Goal: Transaction & Acquisition: Purchase product/service

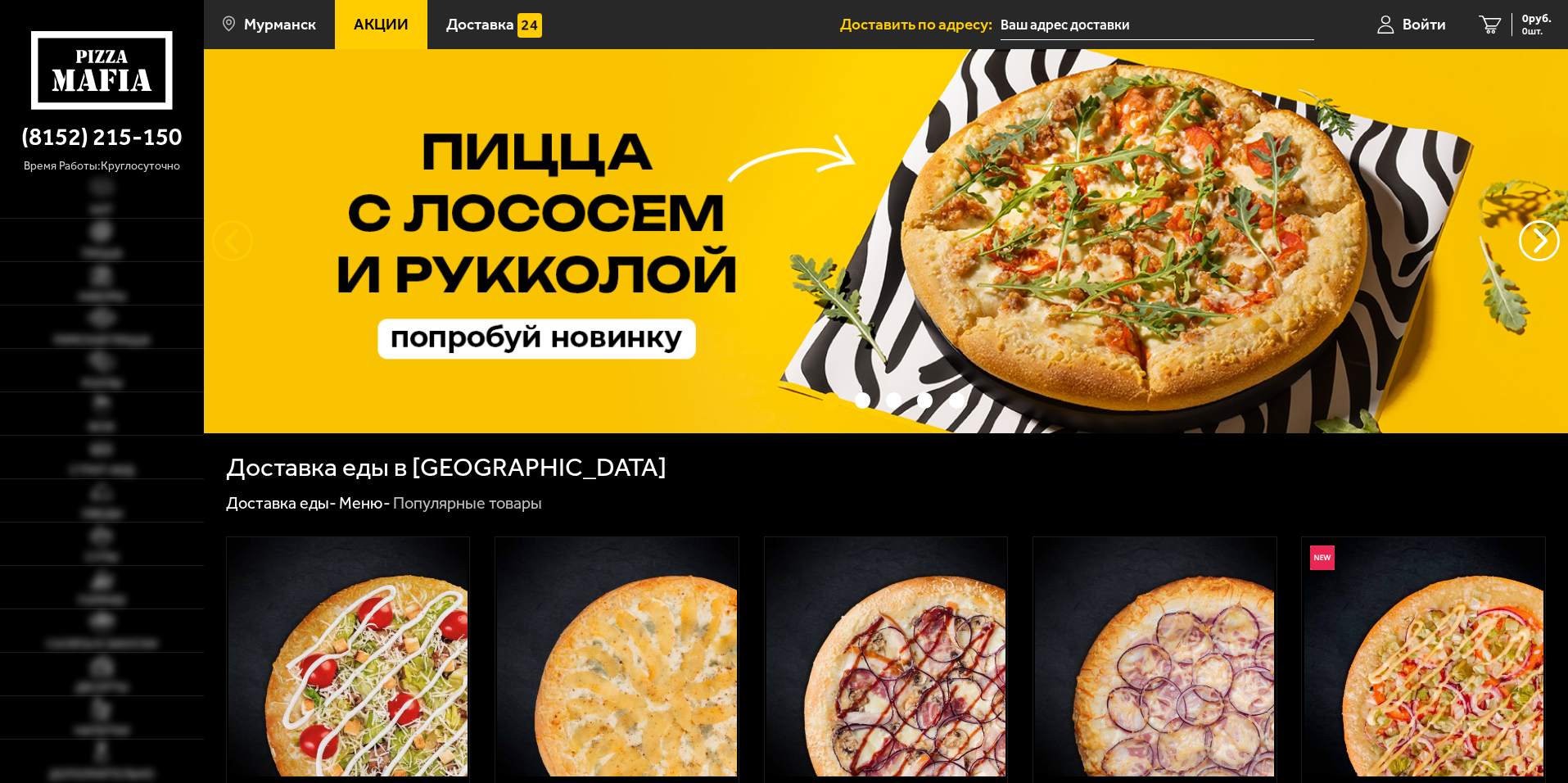
type input "[STREET_ADDRESS][PERSON_NAME]"
click at [75, 263] on link "Наборы" at bounding box center [101, 283] width 203 height 43
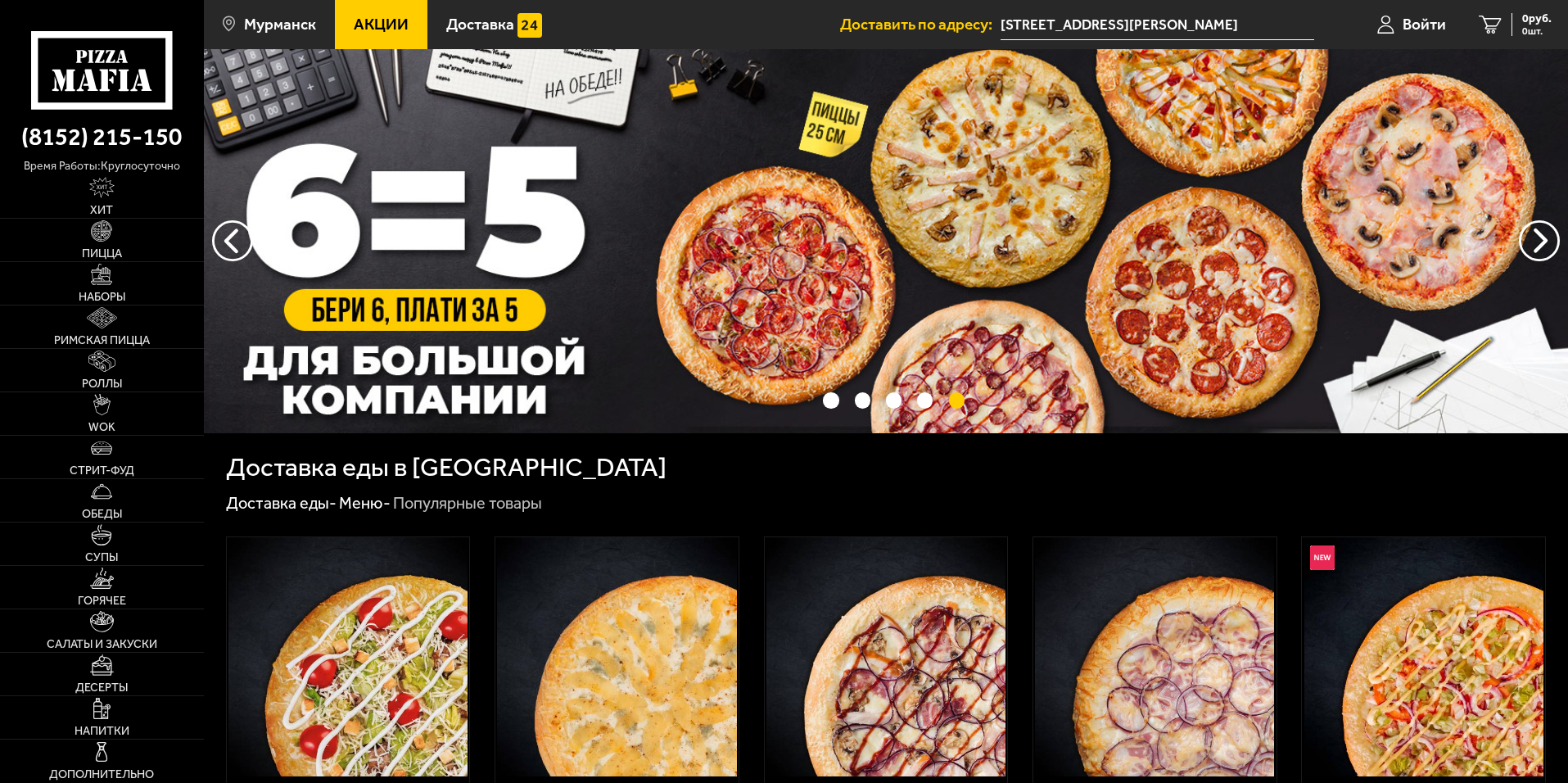
scroll to position [245, 0]
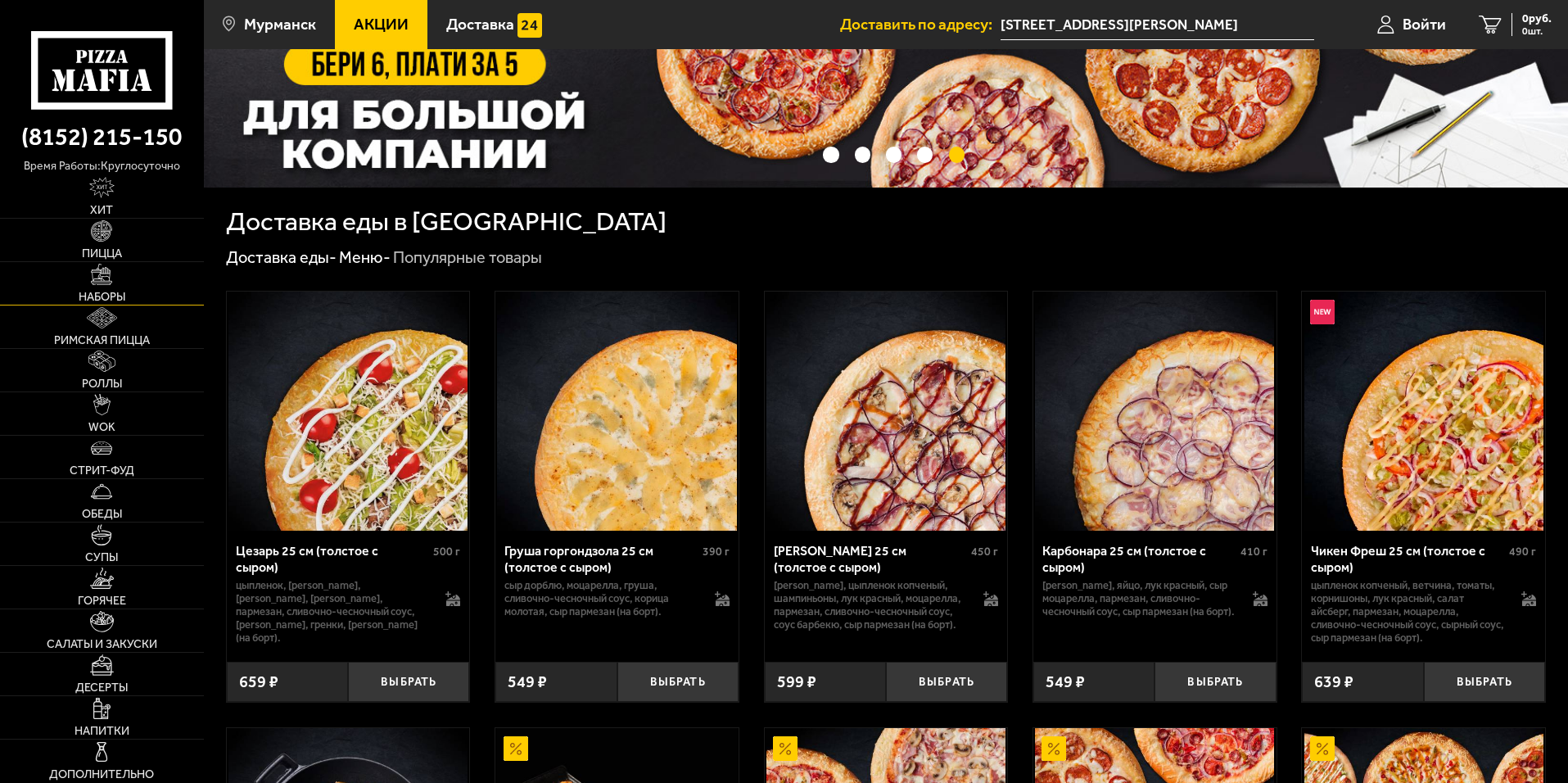
click at [89, 273] on link "Наборы" at bounding box center [101, 283] width 203 height 43
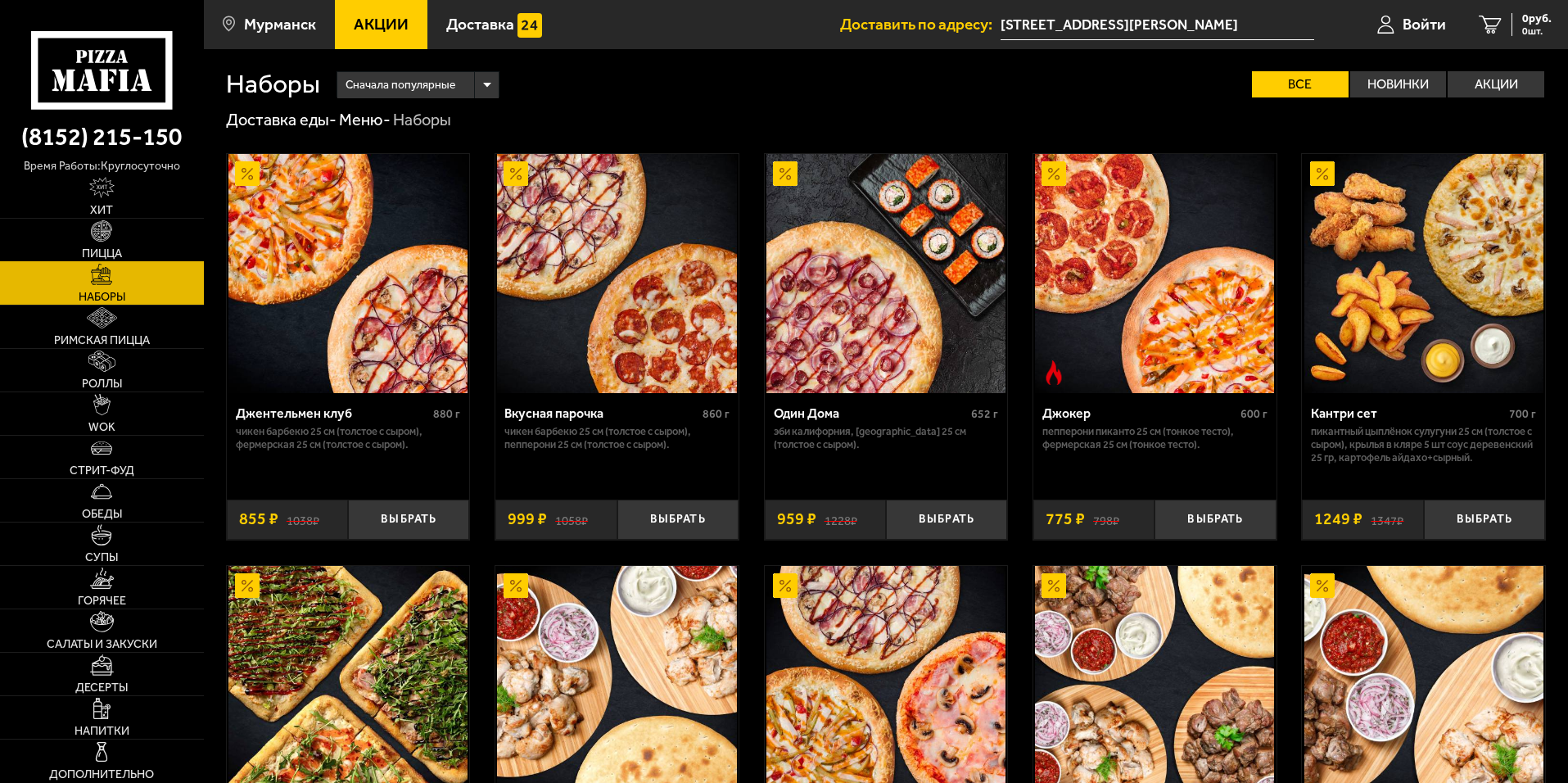
click at [109, 237] on img at bounding box center [101, 230] width 21 height 21
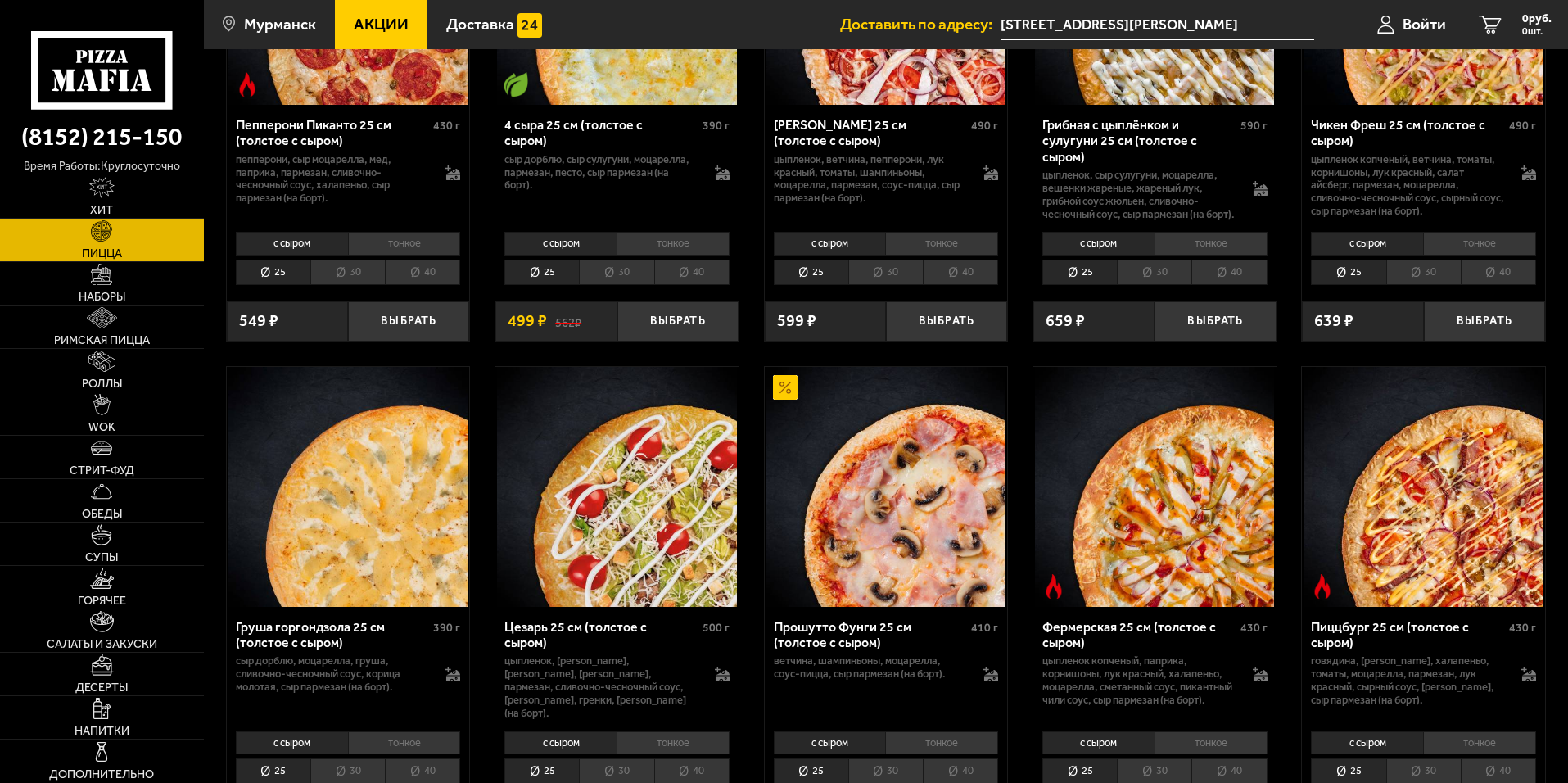
scroll to position [1064, 0]
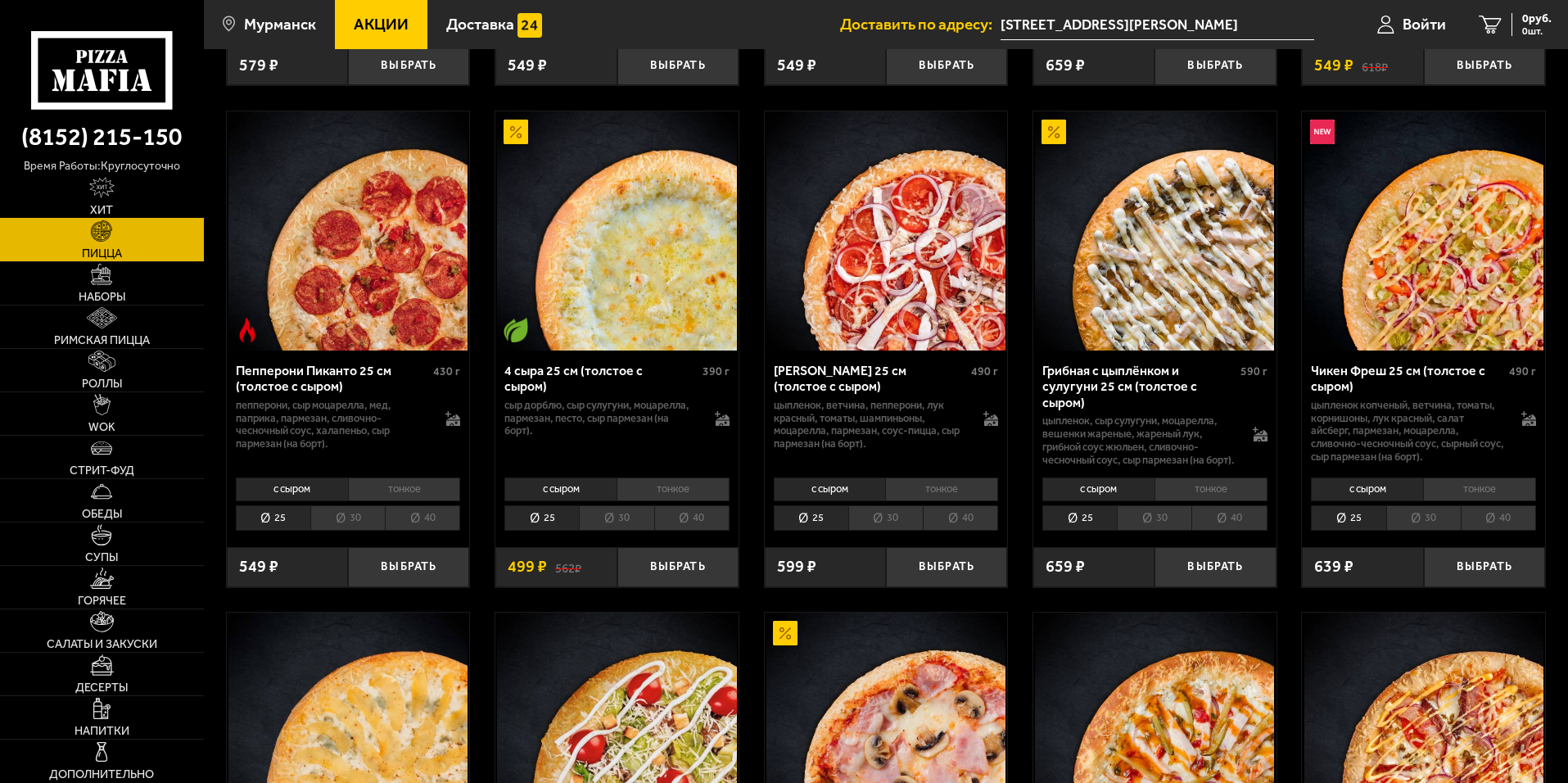
click at [106, 195] on img at bounding box center [101, 187] width 25 height 21
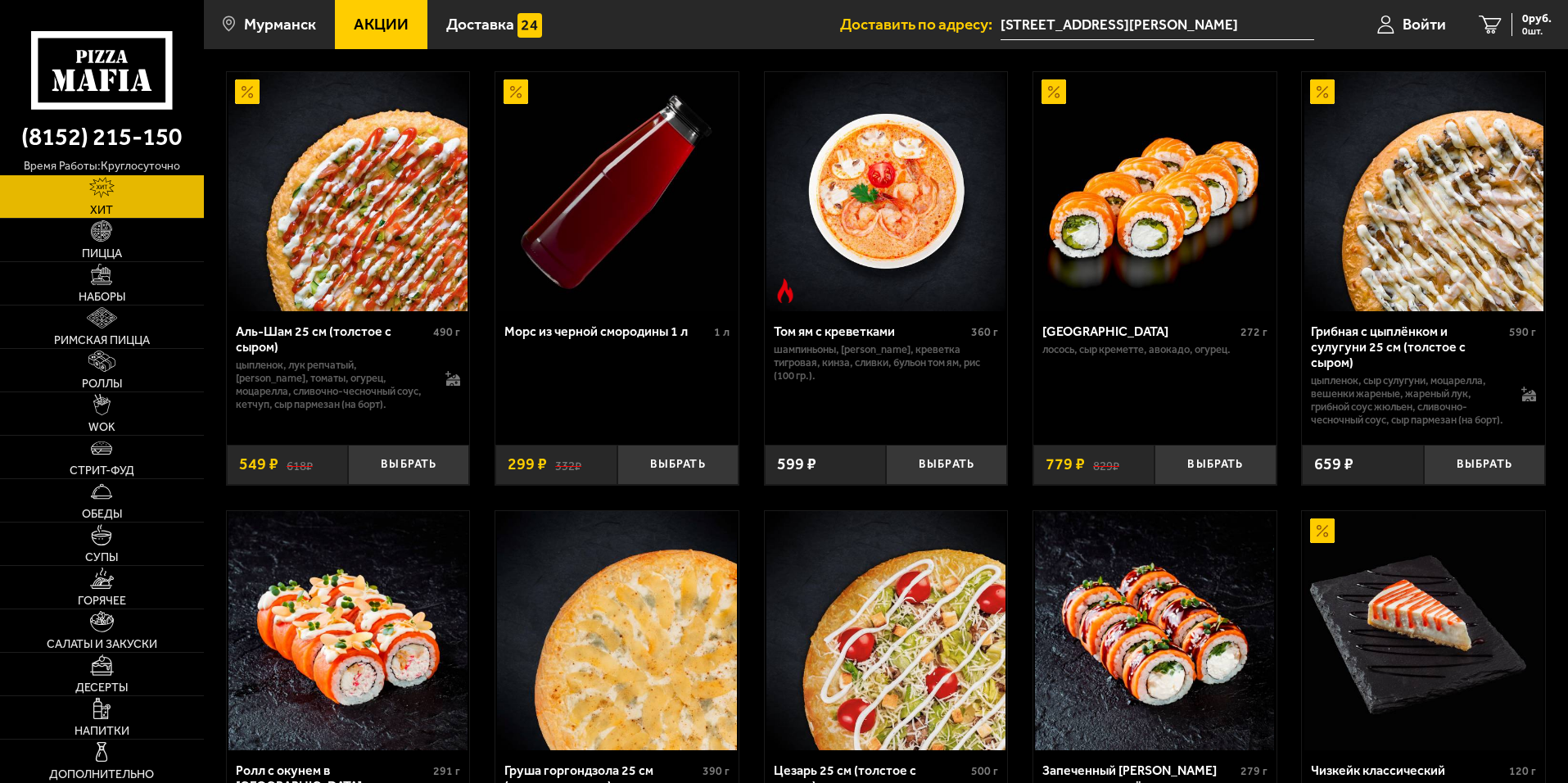
scroll to position [245, 0]
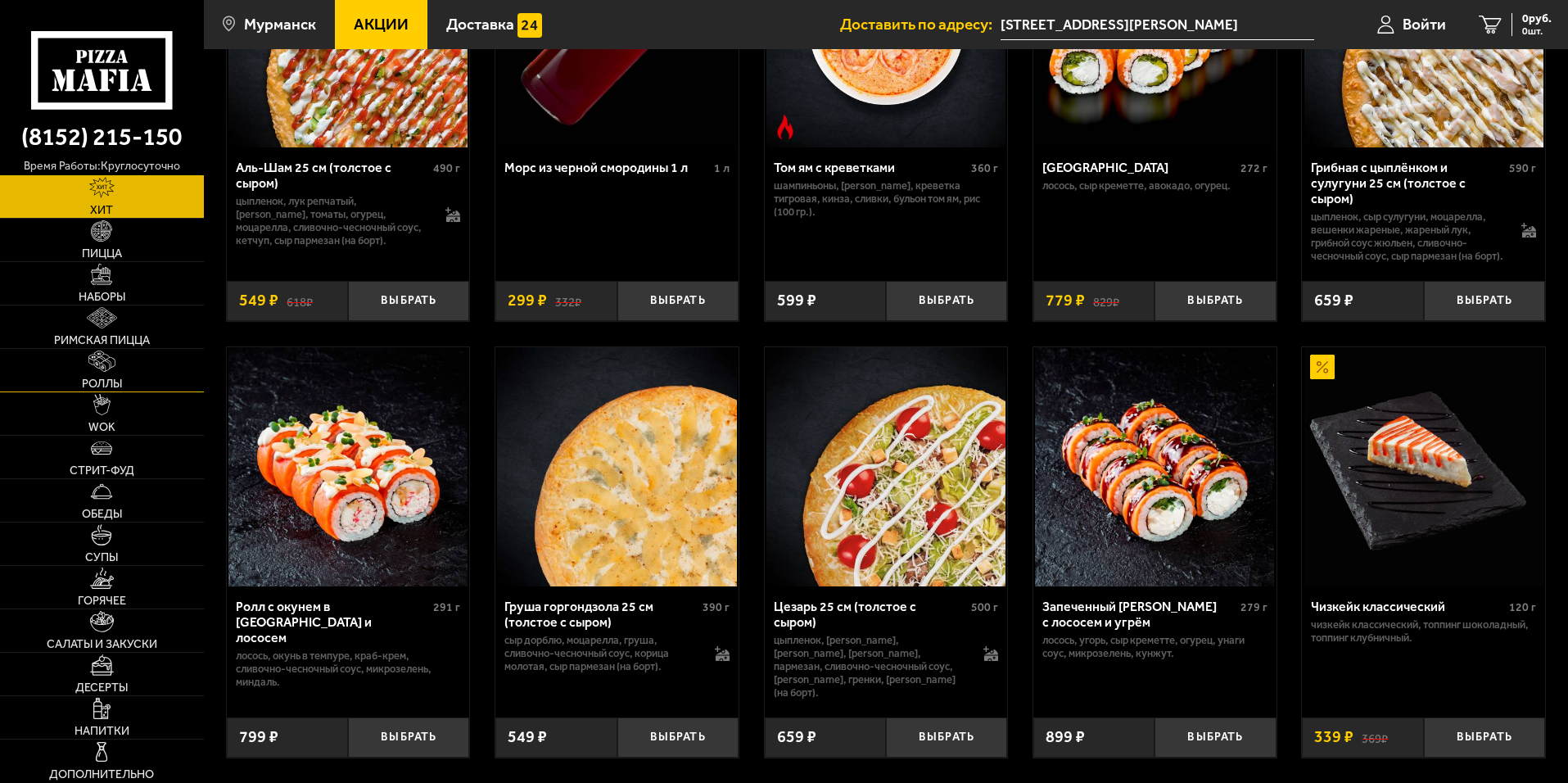
click at [78, 381] on link "Роллы" at bounding box center [101, 370] width 203 height 43
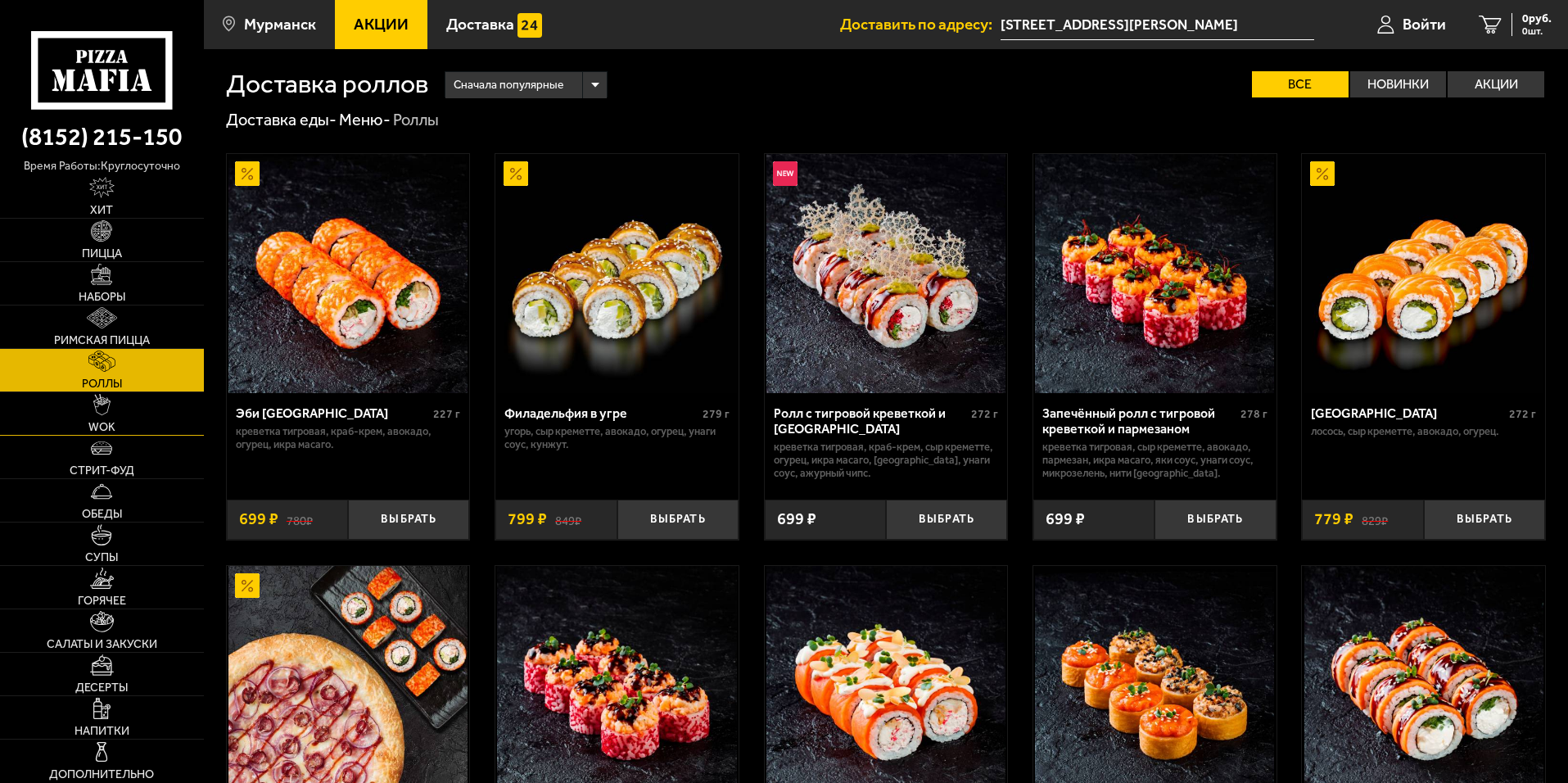
click at [98, 424] on span "WOK" at bounding box center [101, 427] width 27 height 11
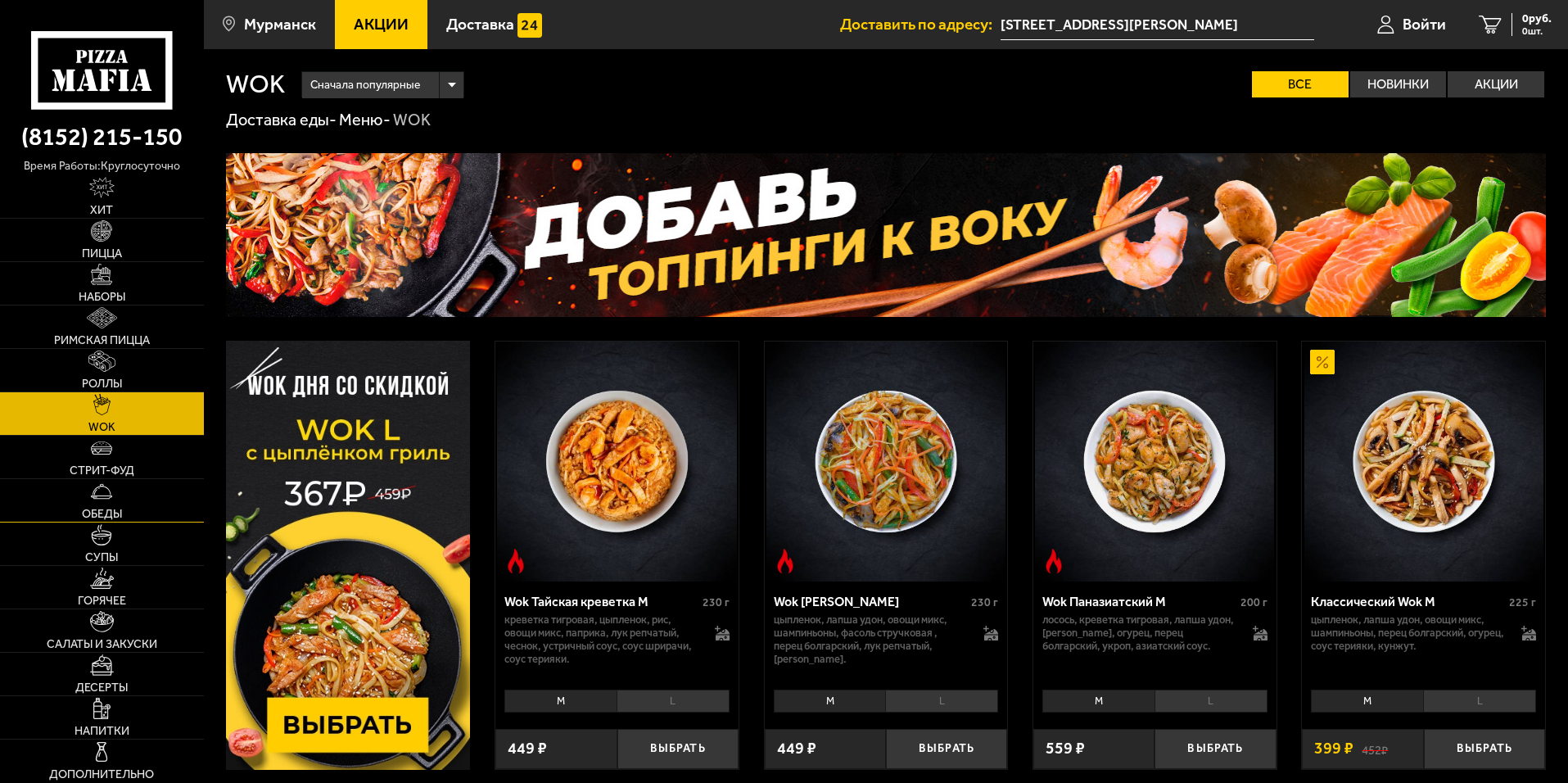
click at [112, 479] on link "Обеды" at bounding box center [101, 501] width 203 height 43
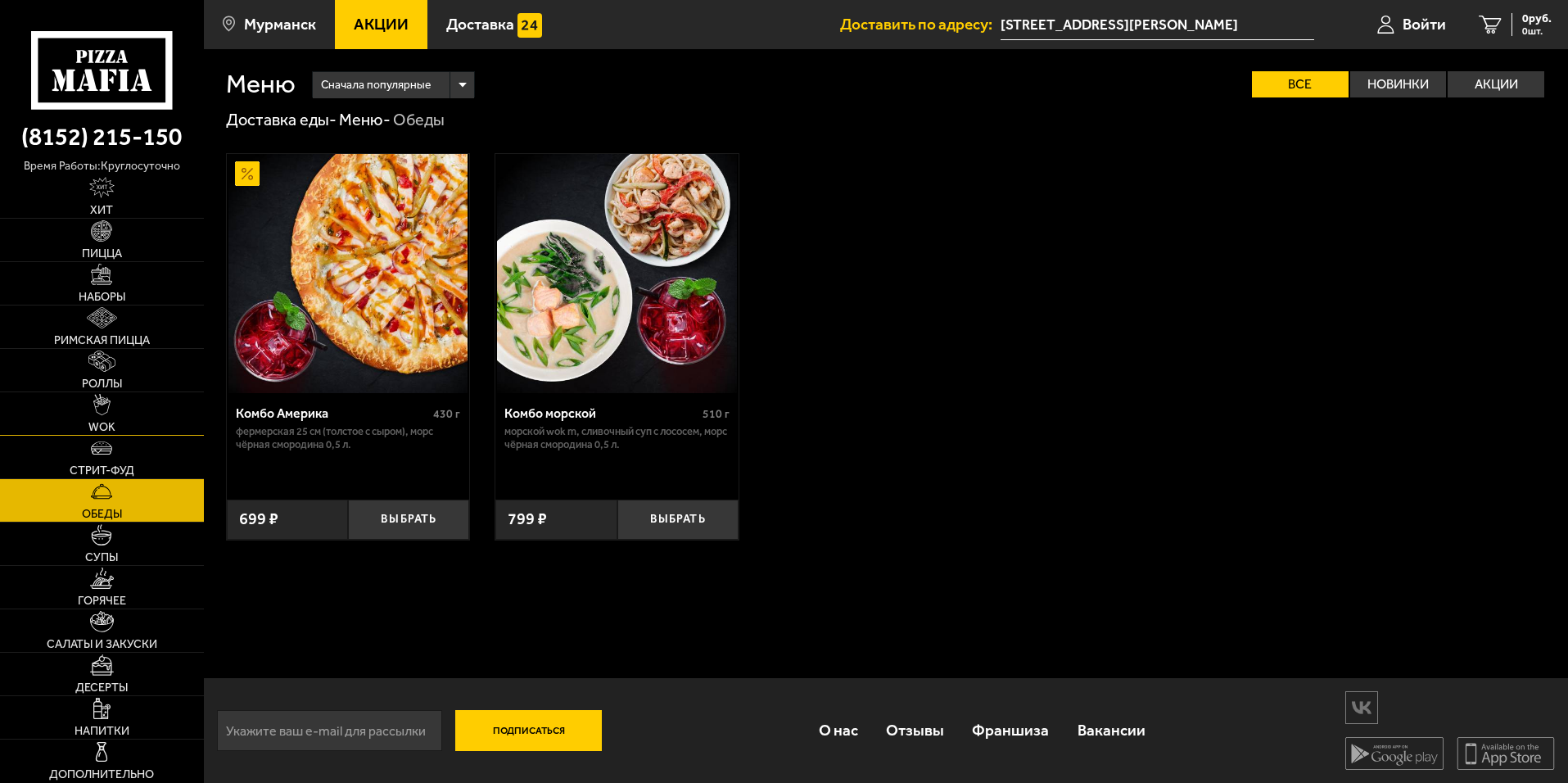
click at [129, 424] on link "WOK" at bounding box center [101, 413] width 203 height 43
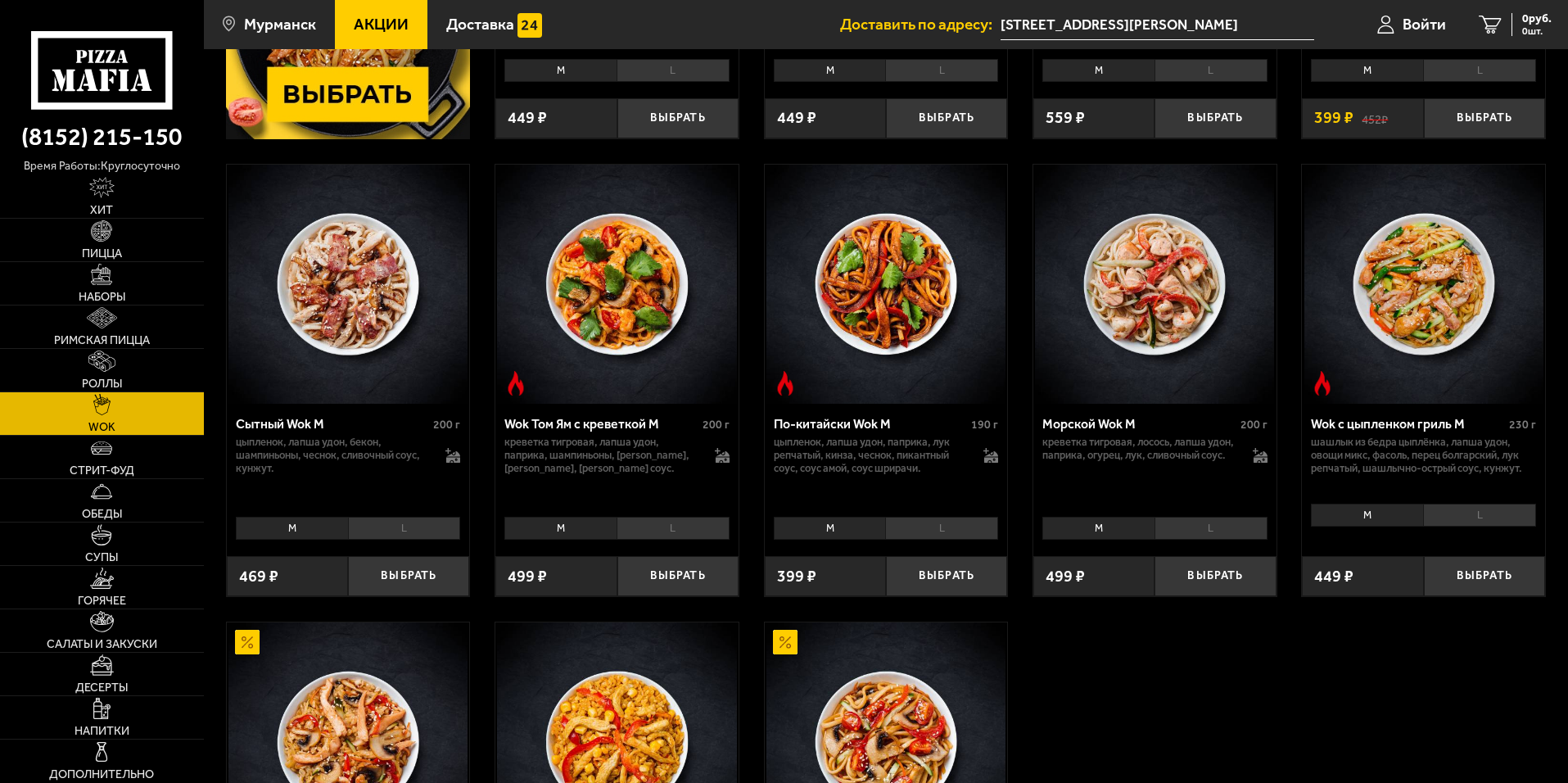
scroll to position [900, 0]
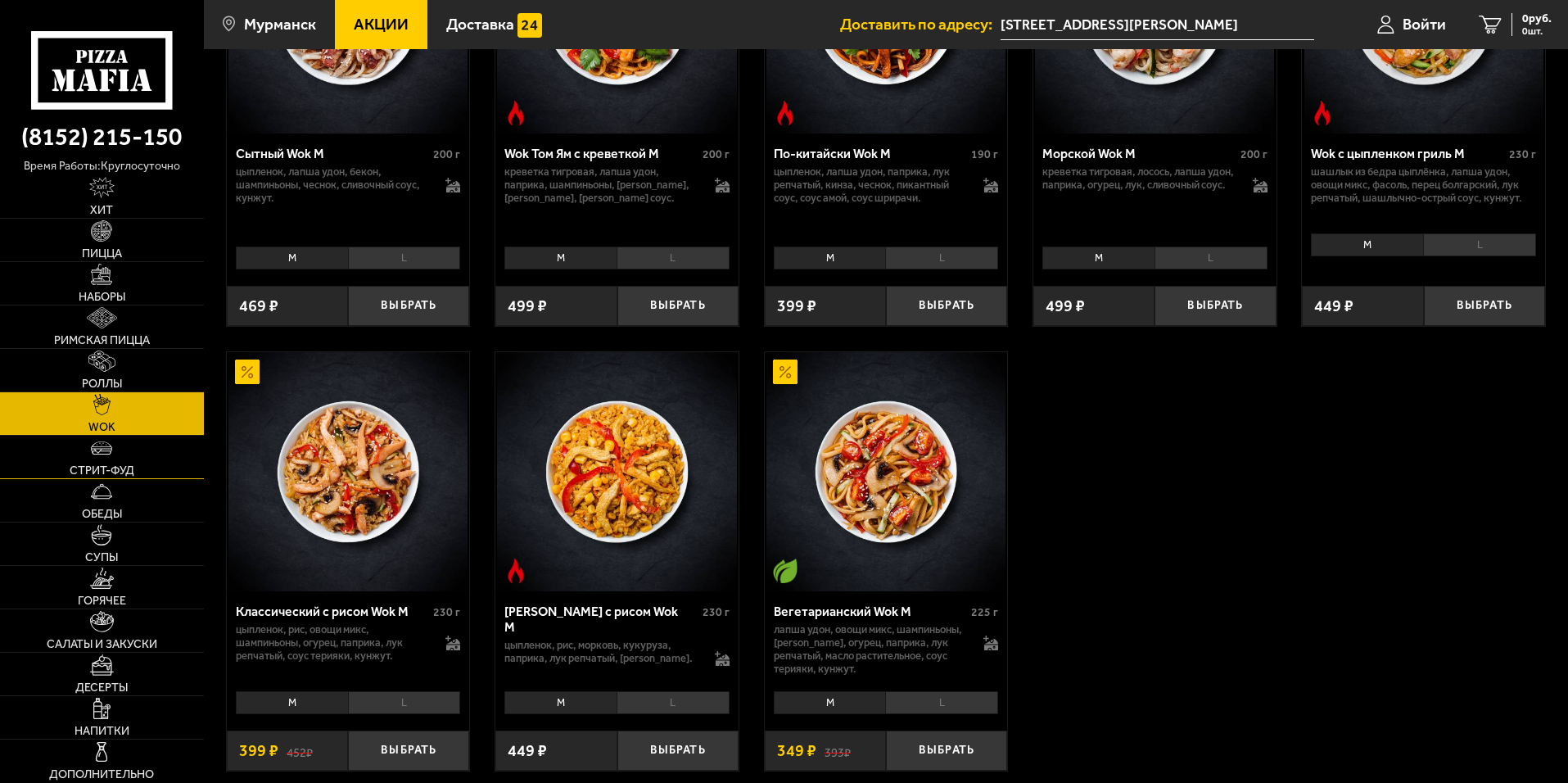
click at [70, 463] on link "Стрит-фуд" at bounding box center [101, 457] width 203 height 43
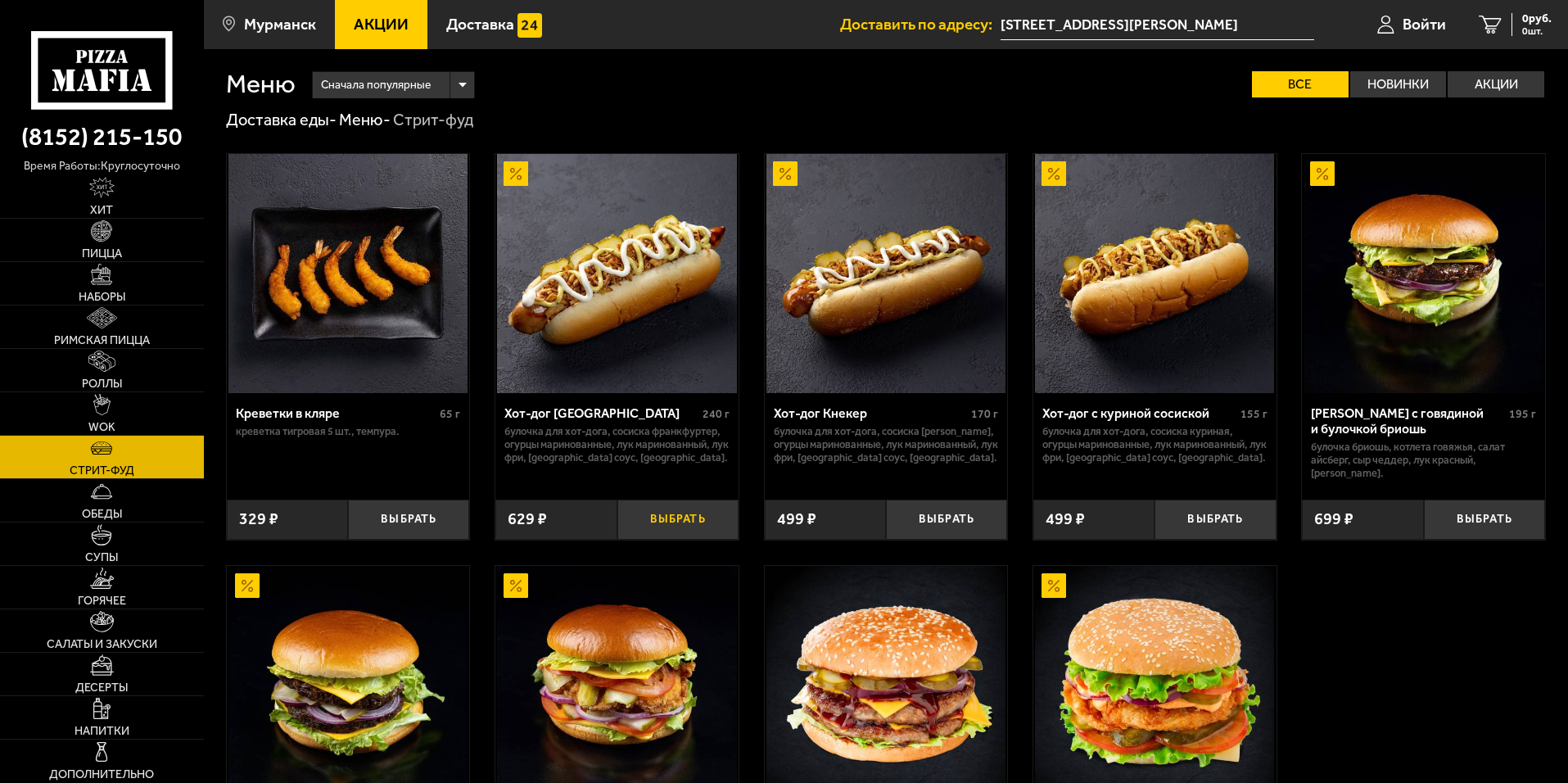
click at [684, 516] on button "Выбрать" at bounding box center [678, 519] width 121 height 40
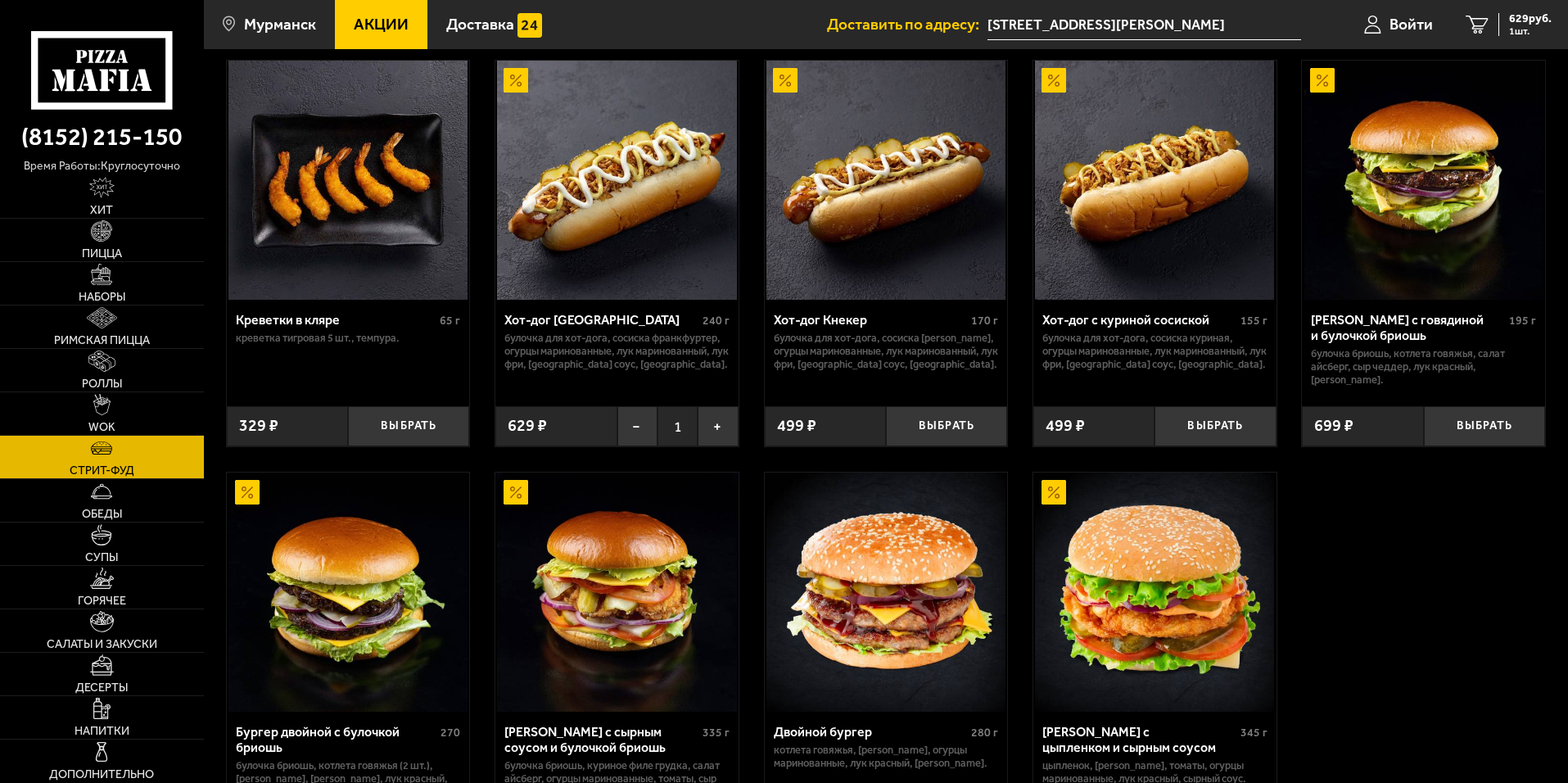
scroll to position [4, 0]
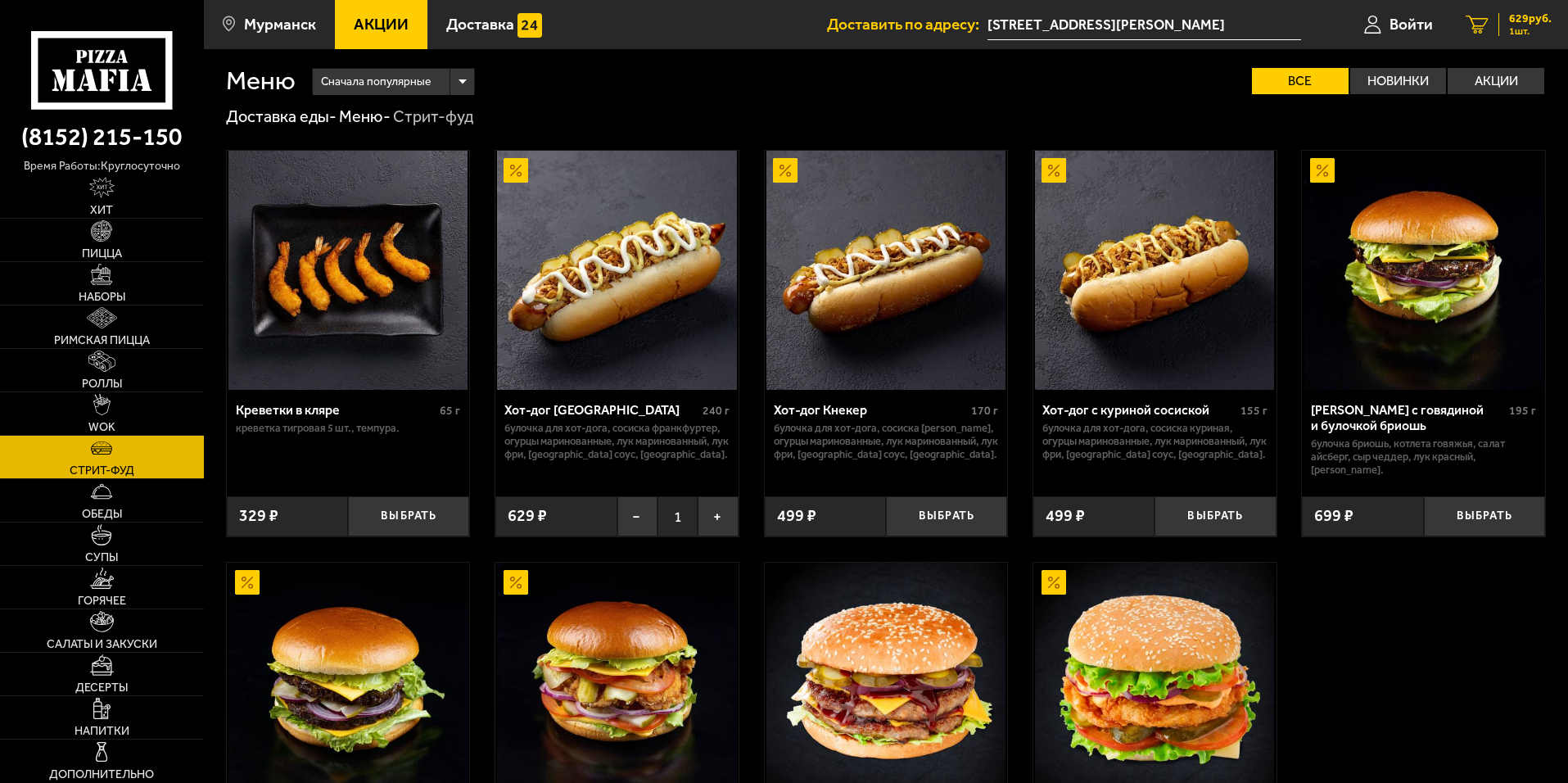
click at [1517, 32] on span "1 шт." at bounding box center [1530, 31] width 43 height 10
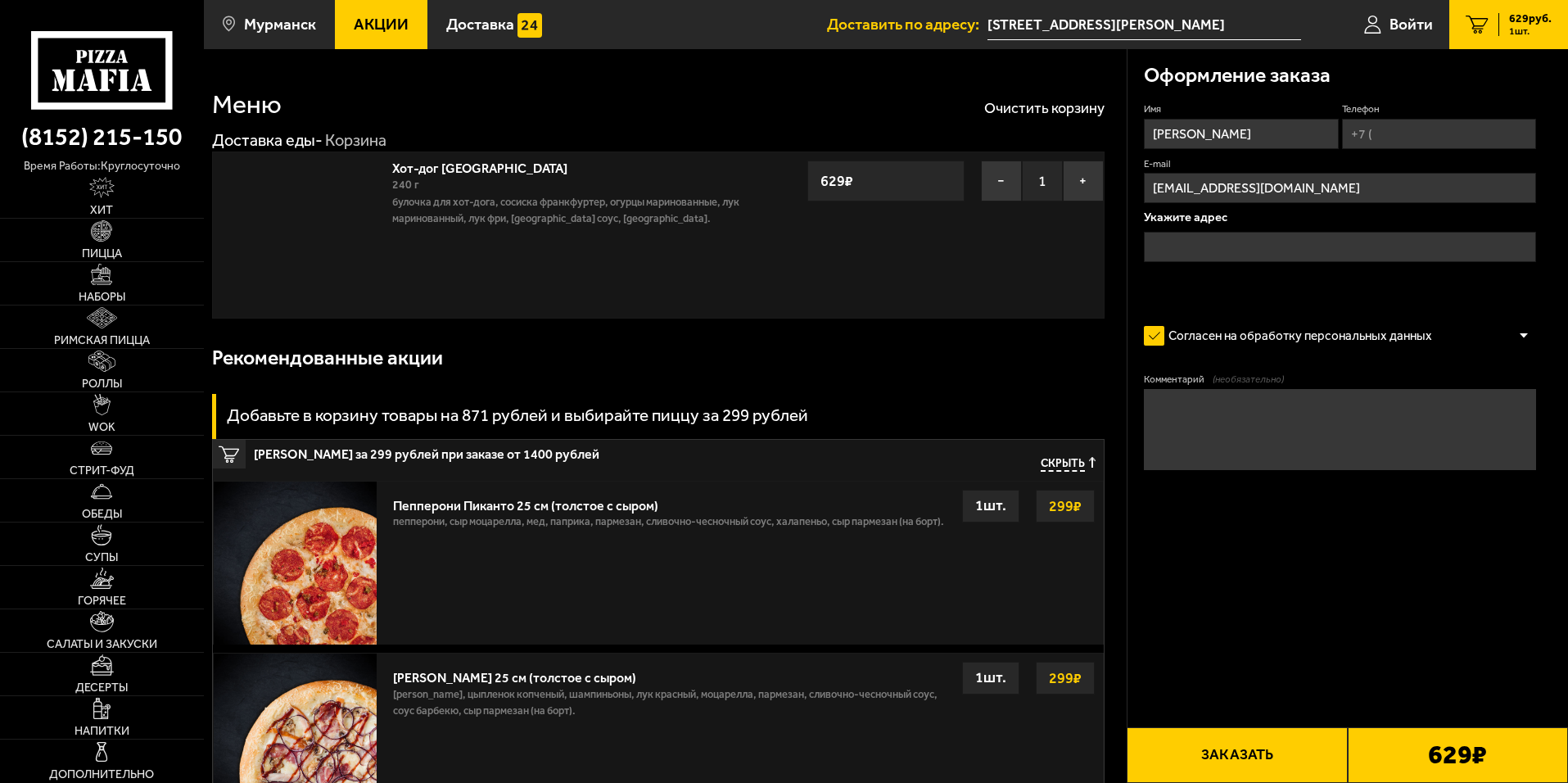
type input "[STREET_ADDRESS][PERSON_NAME]"
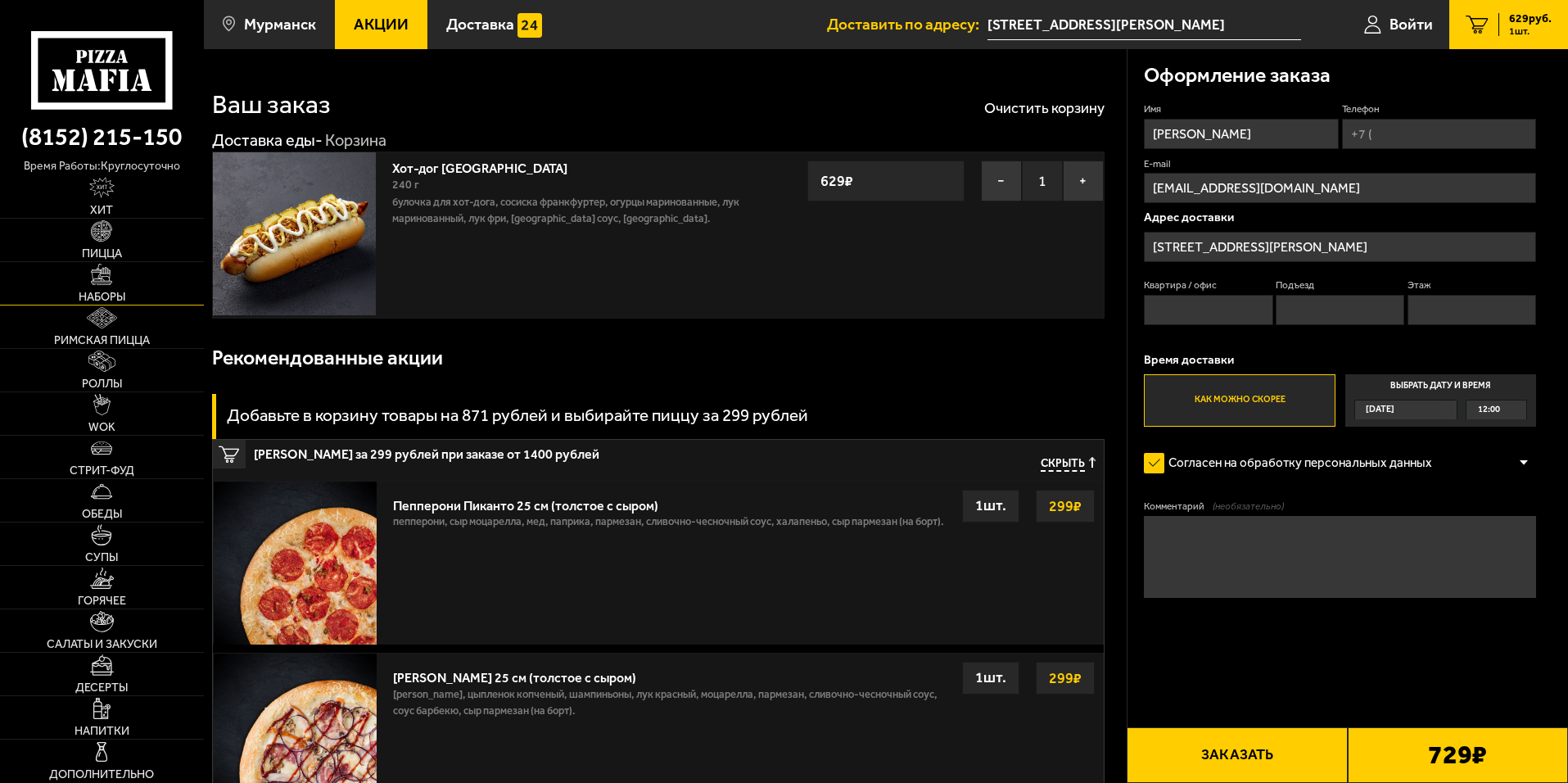
click at [86, 285] on link "Наборы" at bounding box center [101, 283] width 203 height 43
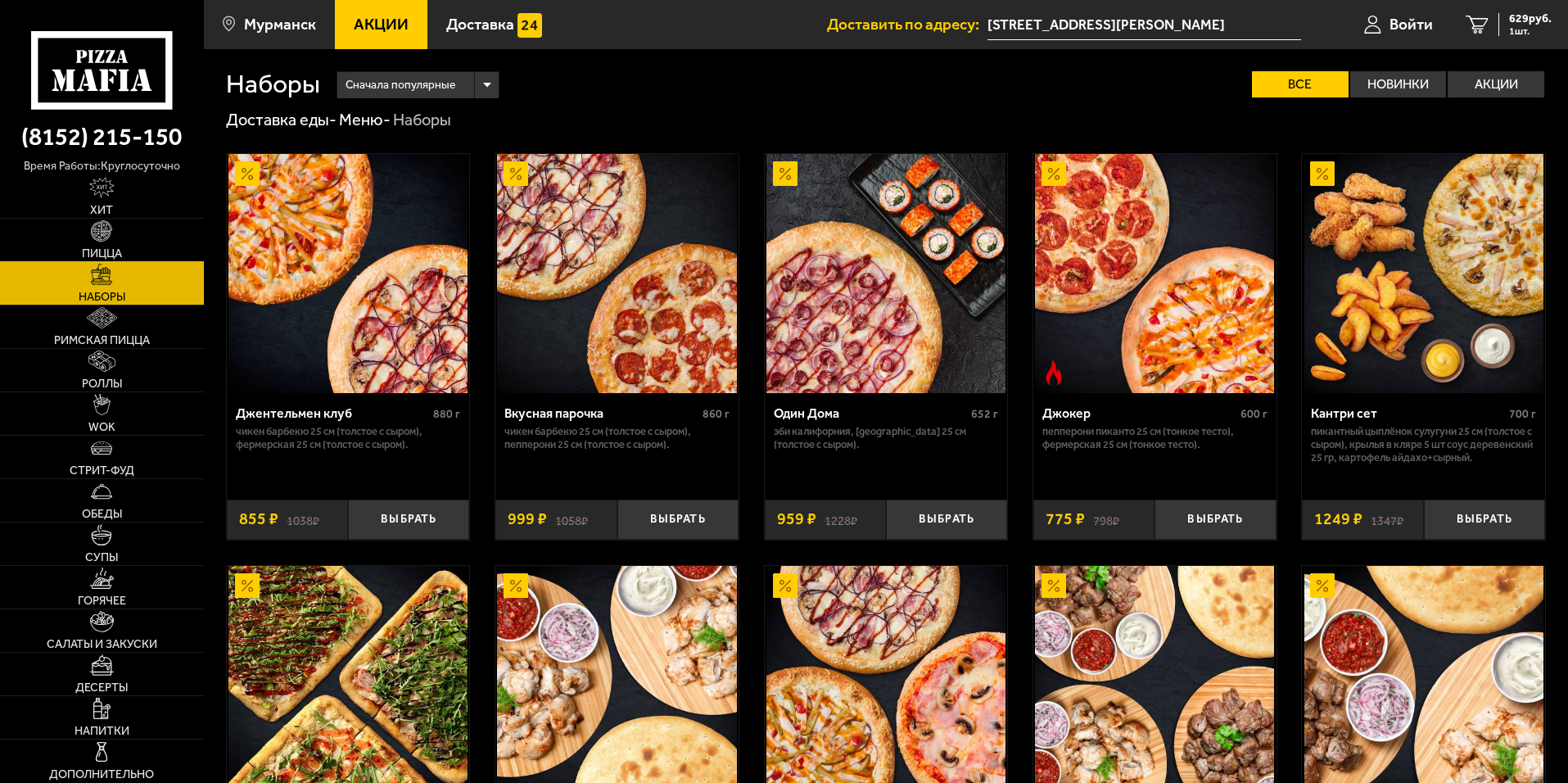
click at [100, 240] on img at bounding box center [101, 230] width 21 height 21
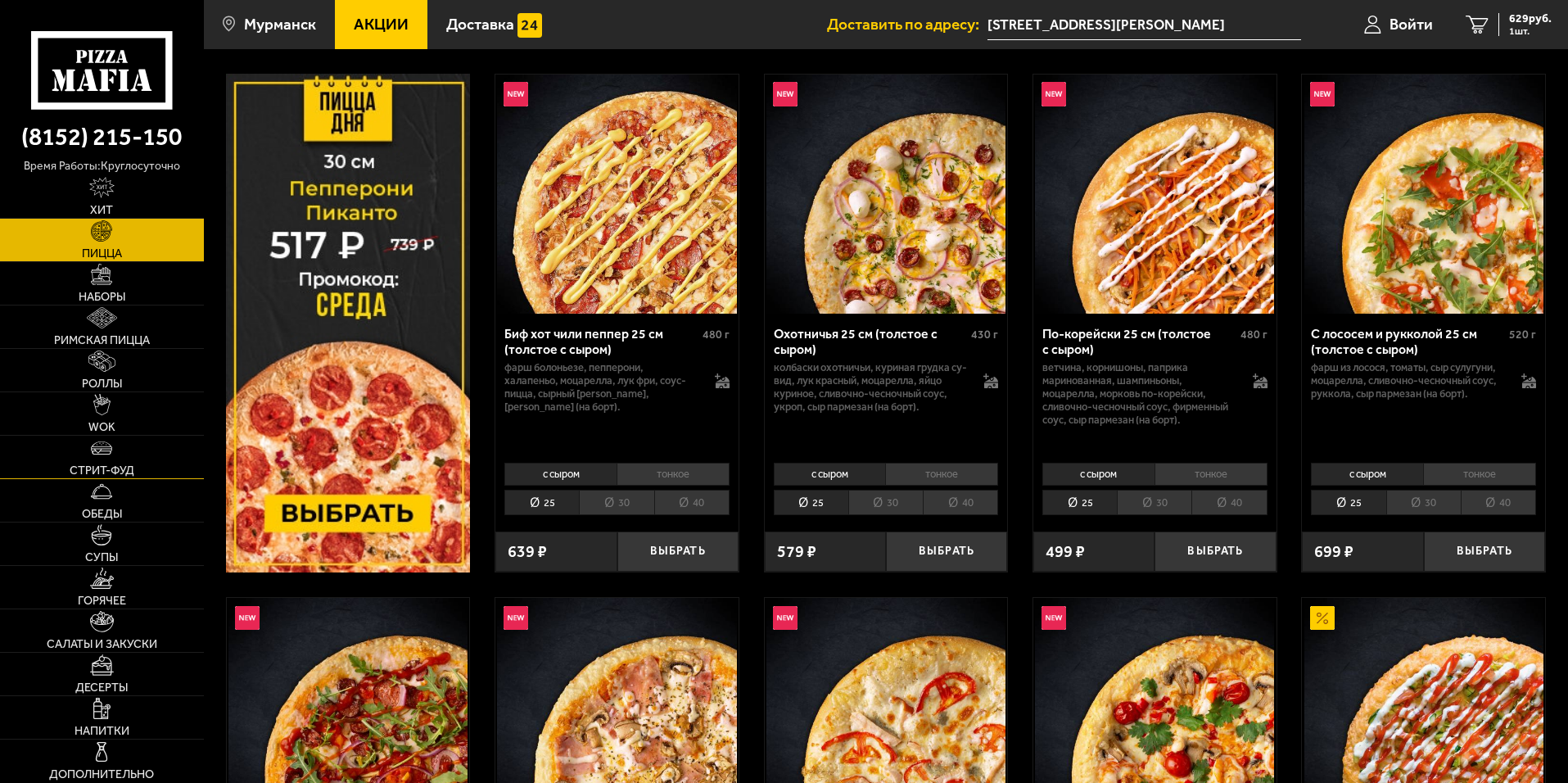
scroll to position [328, 0]
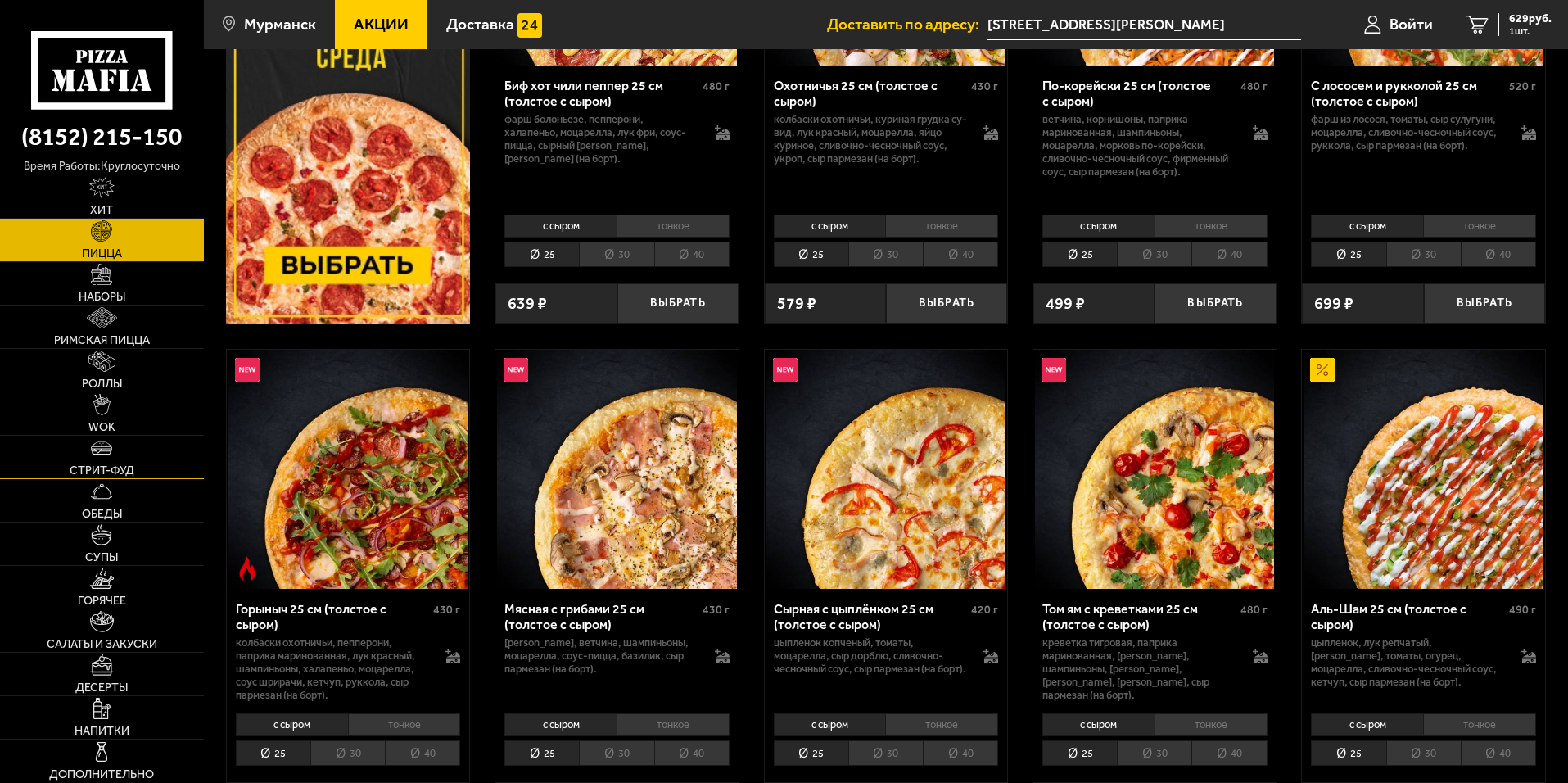
click at [67, 473] on link "Стрит-фуд" at bounding box center [101, 457] width 203 height 43
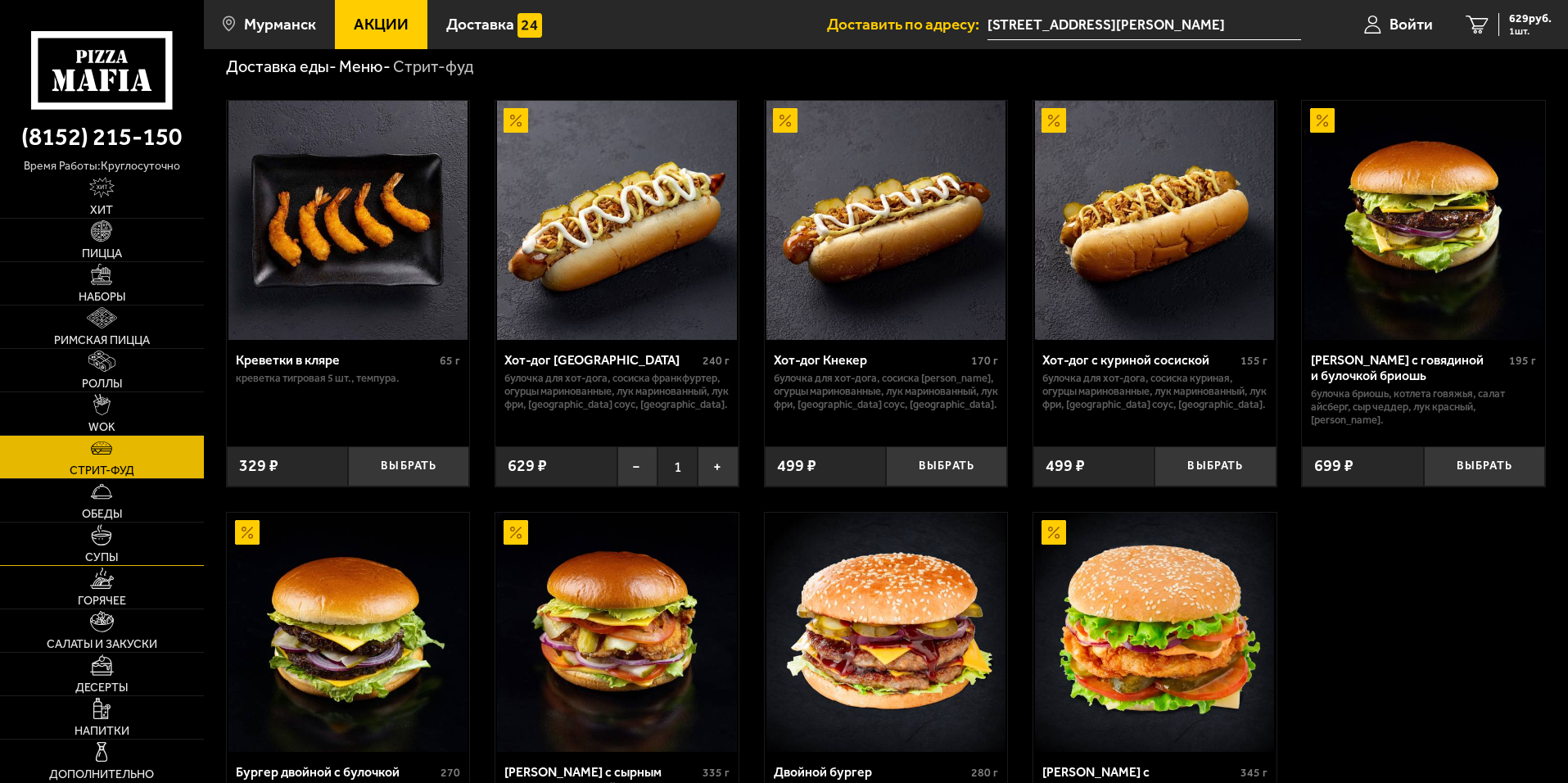
scroll to position [82, 0]
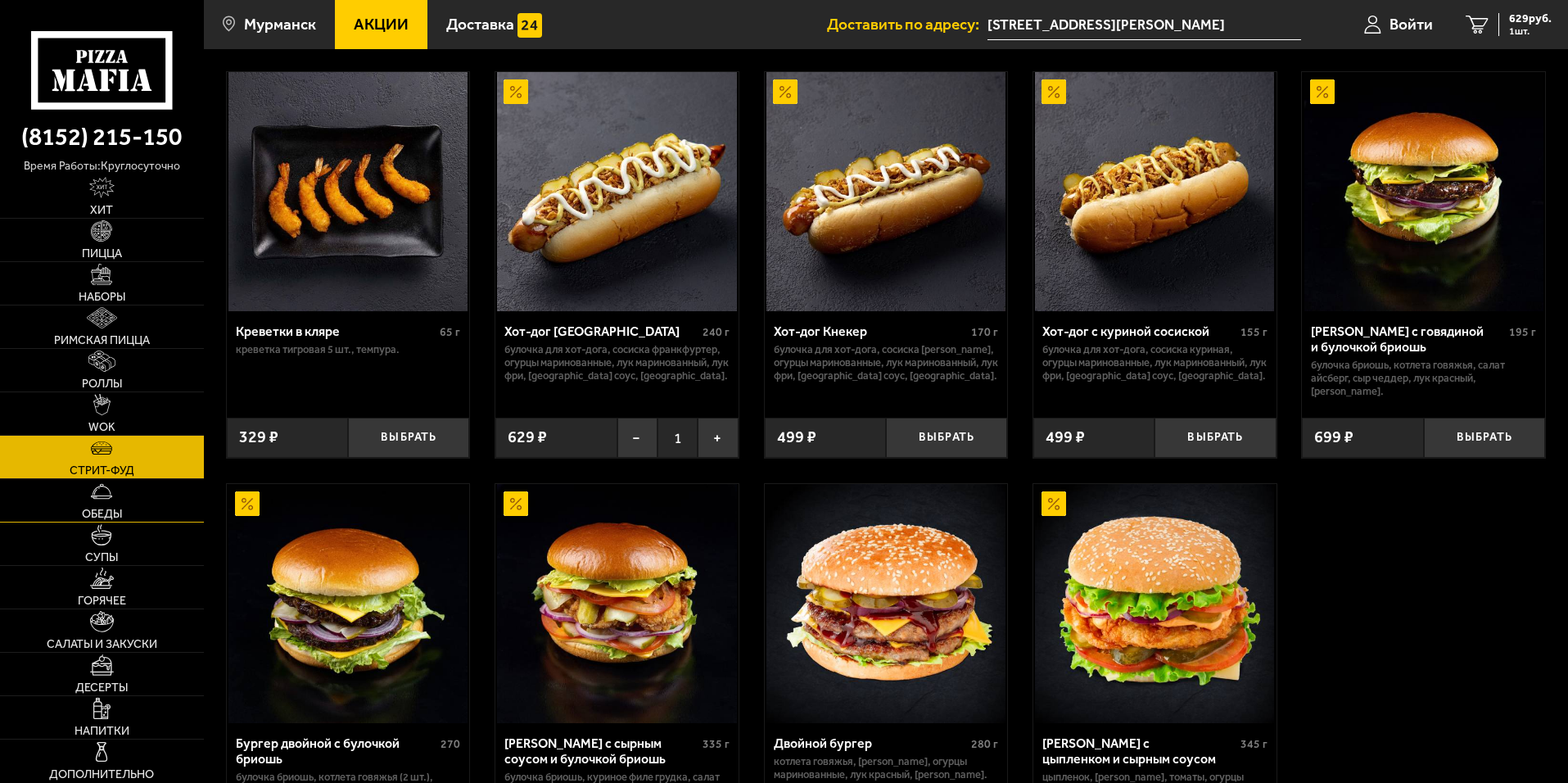
click at [113, 513] on span "Обеды" at bounding box center [101, 514] width 40 height 11
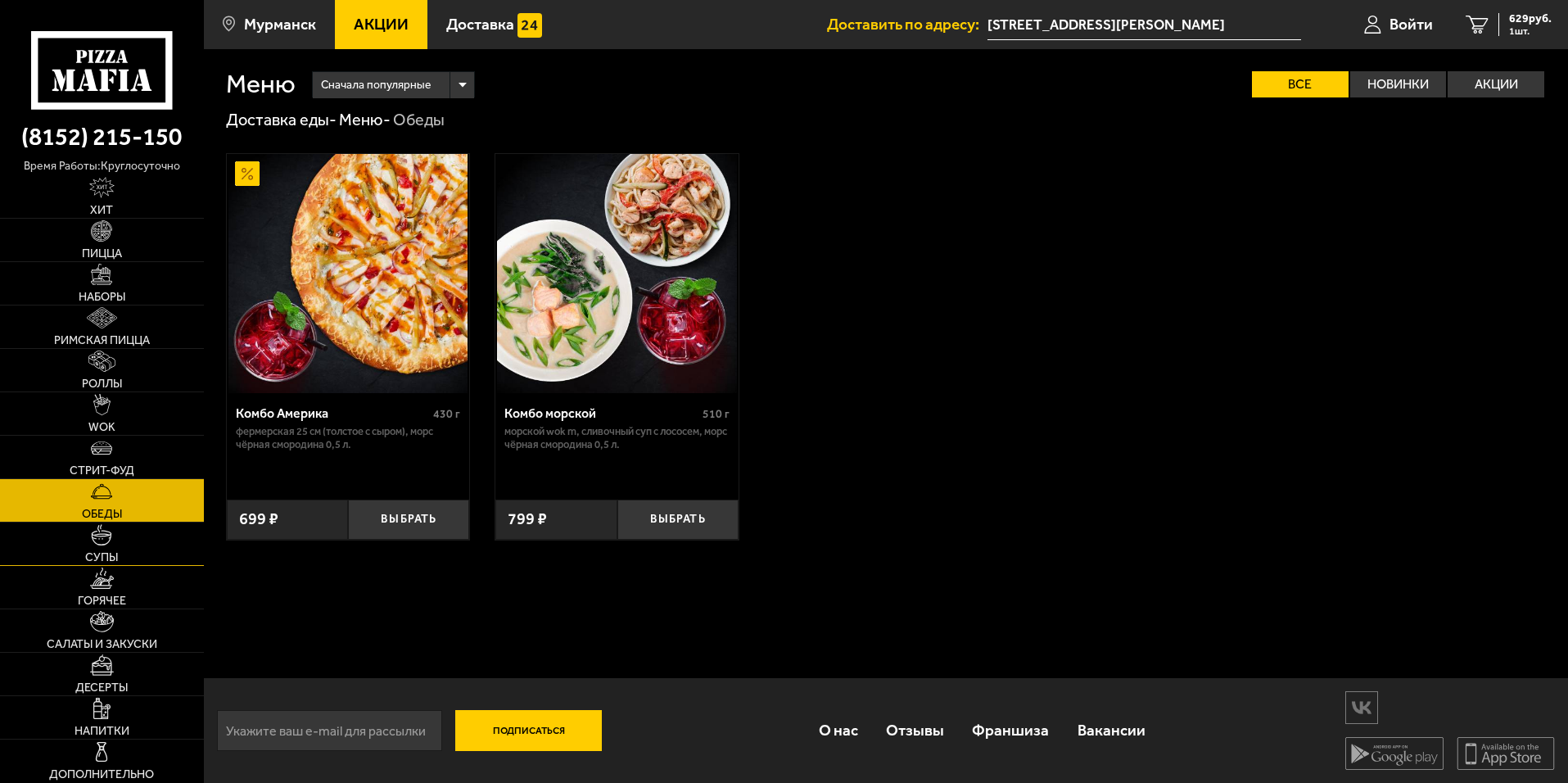
click at [110, 560] on span "Супы" at bounding box center [101, 557] width 33 height 11
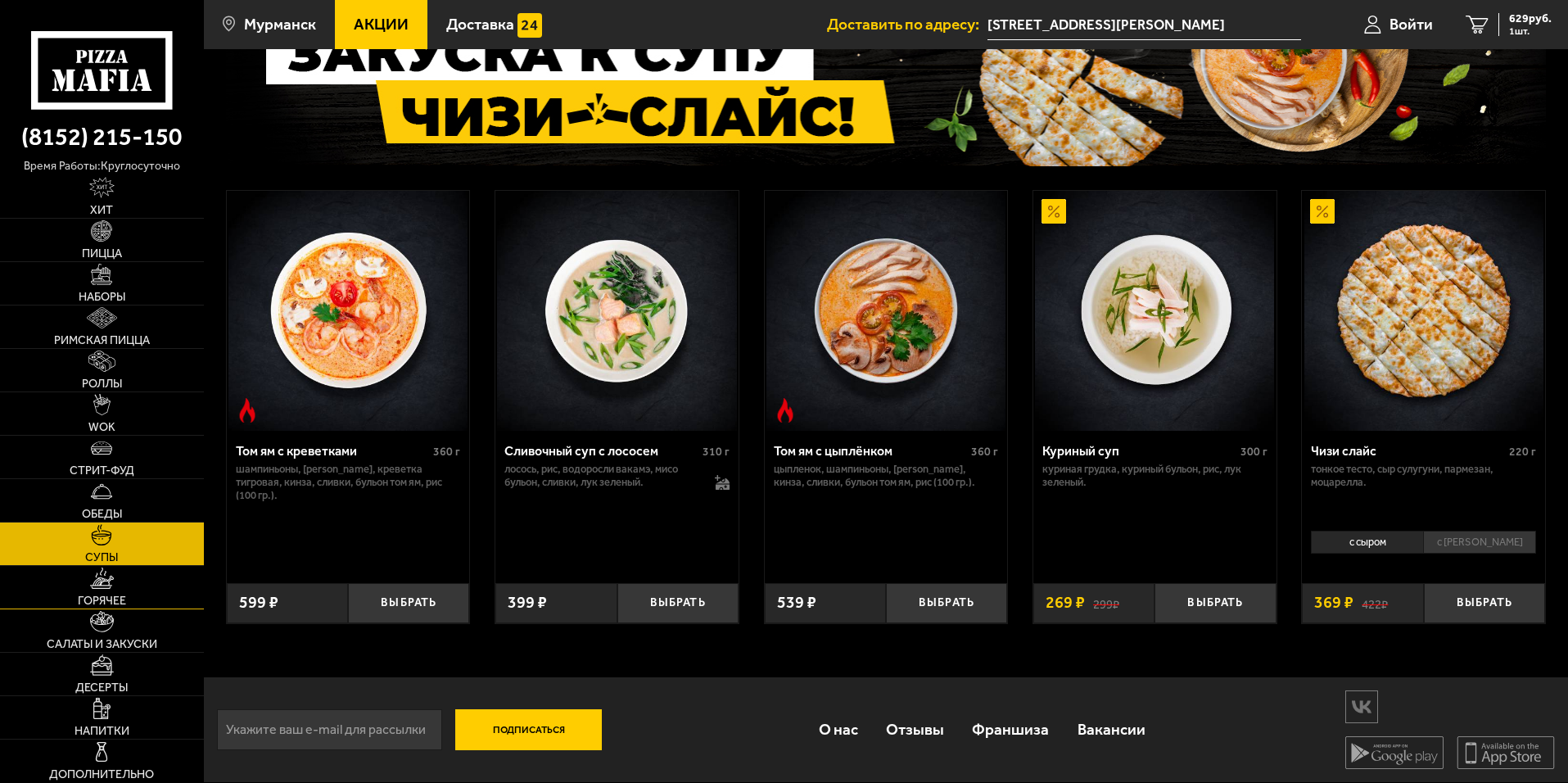
scroll to position [152, 0]
click at [82, 590] on link "Горячее" at bounding box center [101, 587] width 203 height 43
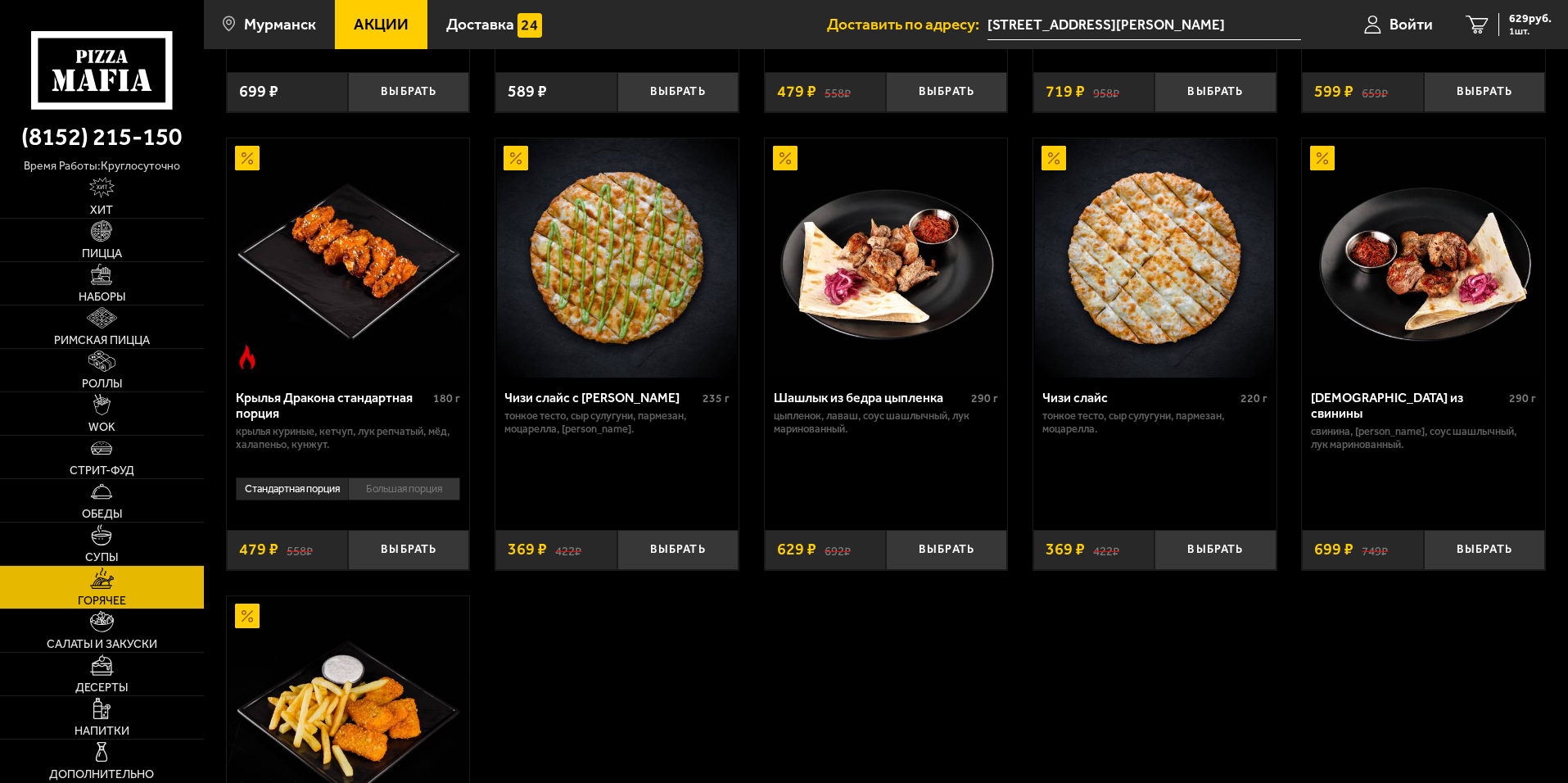
scroll to position [1228, 0]
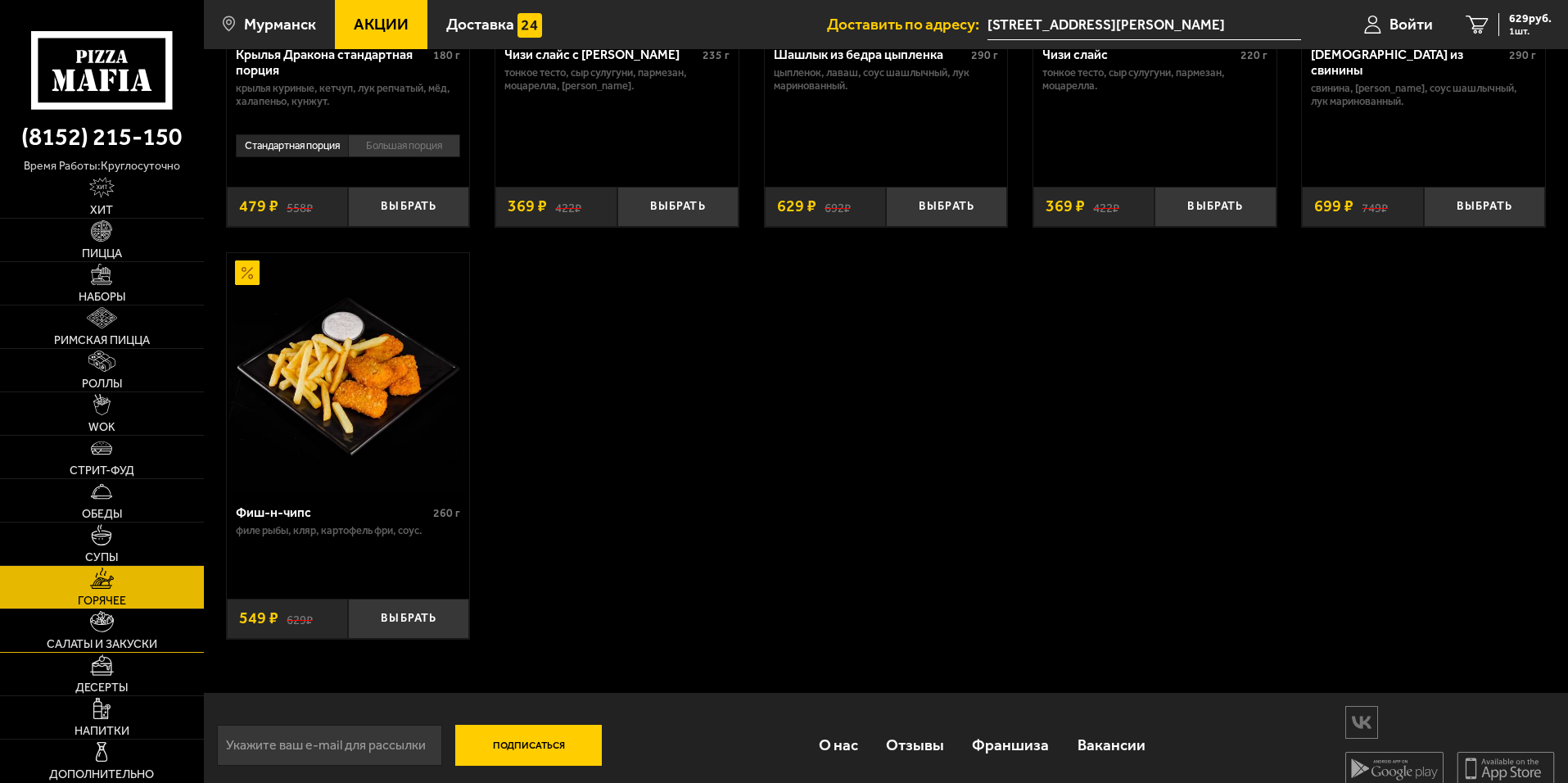
click at [64, 646] on span "Салаты и закуски" at bounding box center [101, 644] width 111 height 11
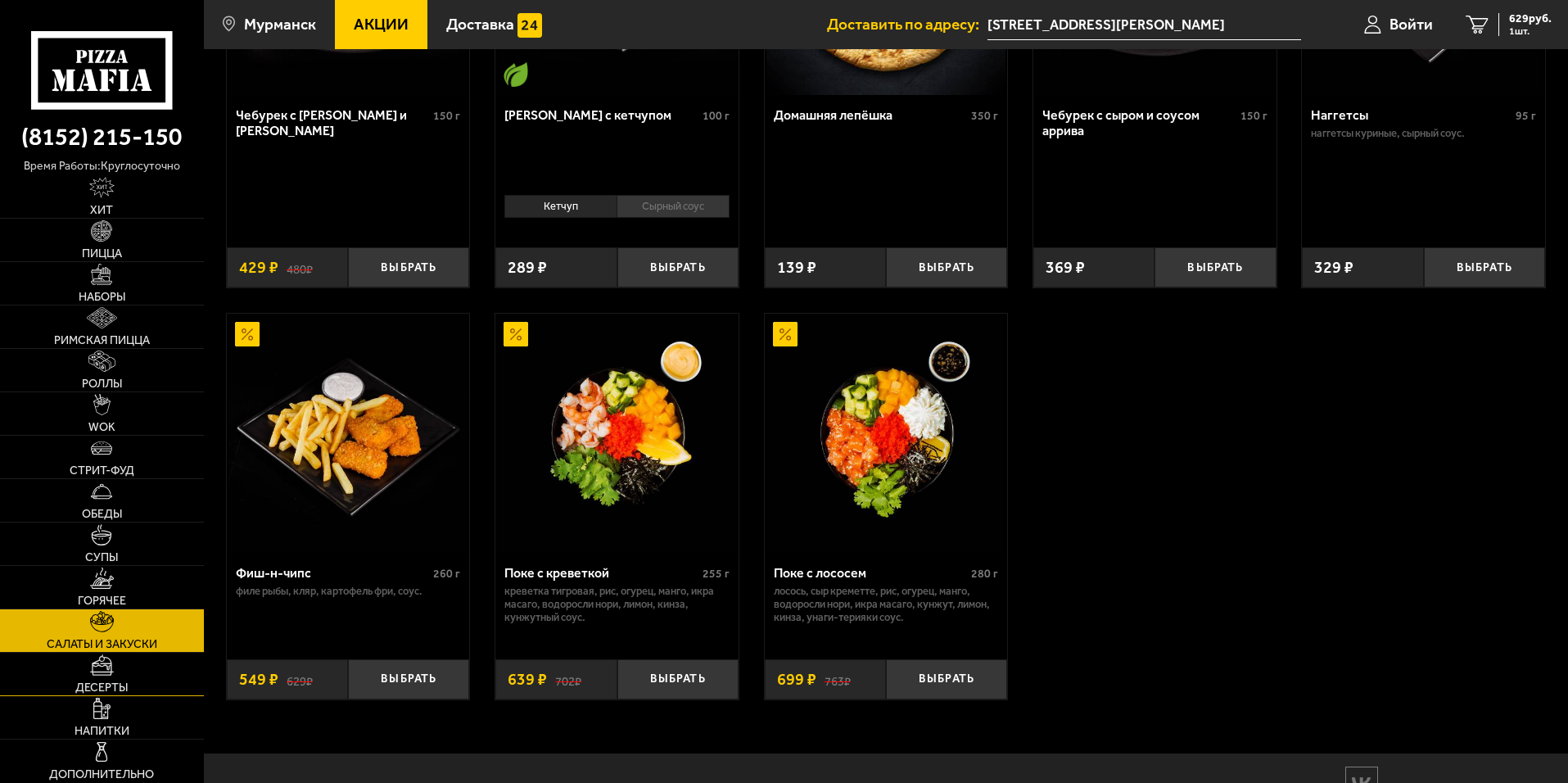
scroll to position [1228, 0]
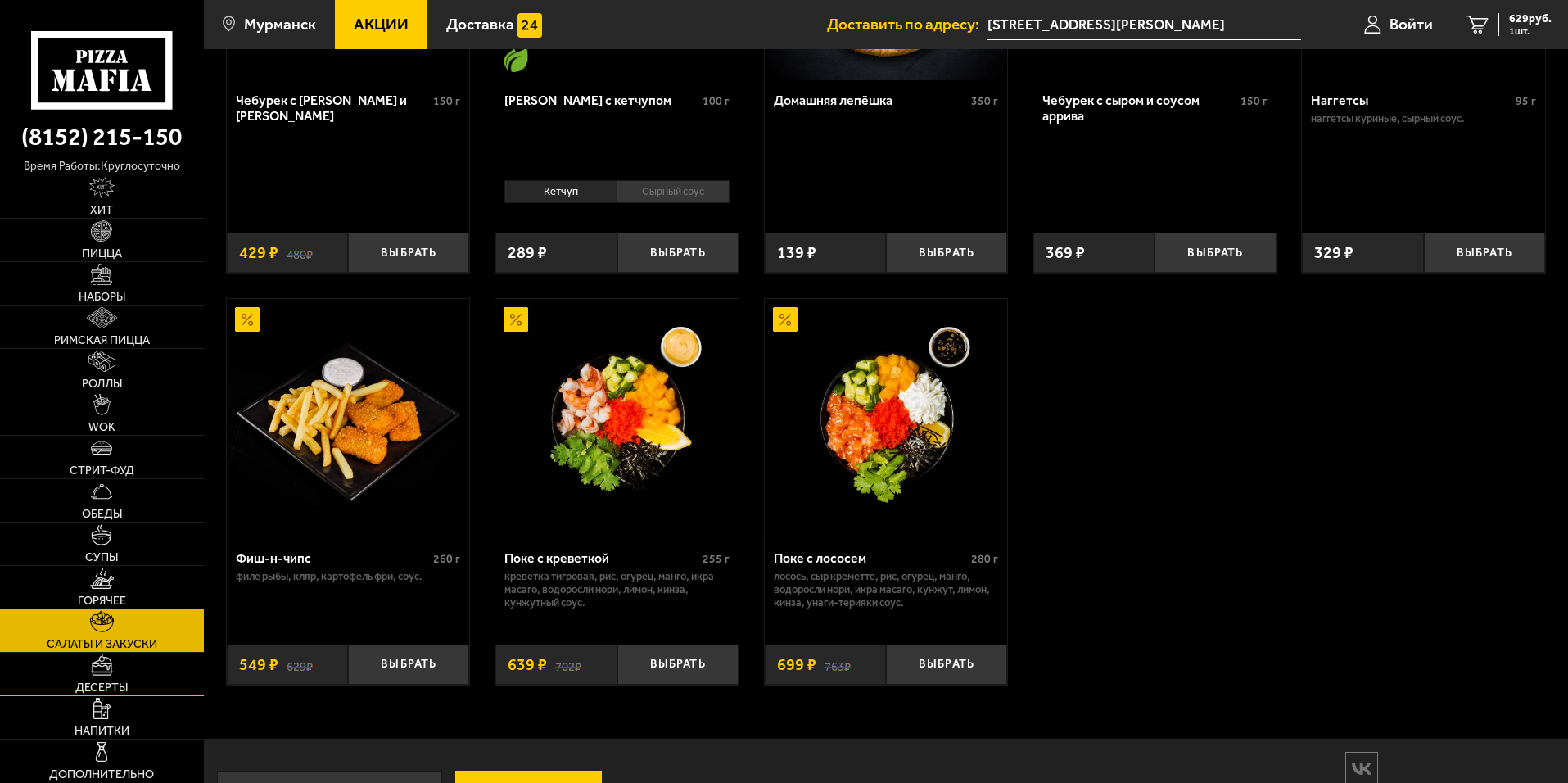
click at [93, 682] on span "Десерты" at bounding box center [101, 687] width 52 height 11
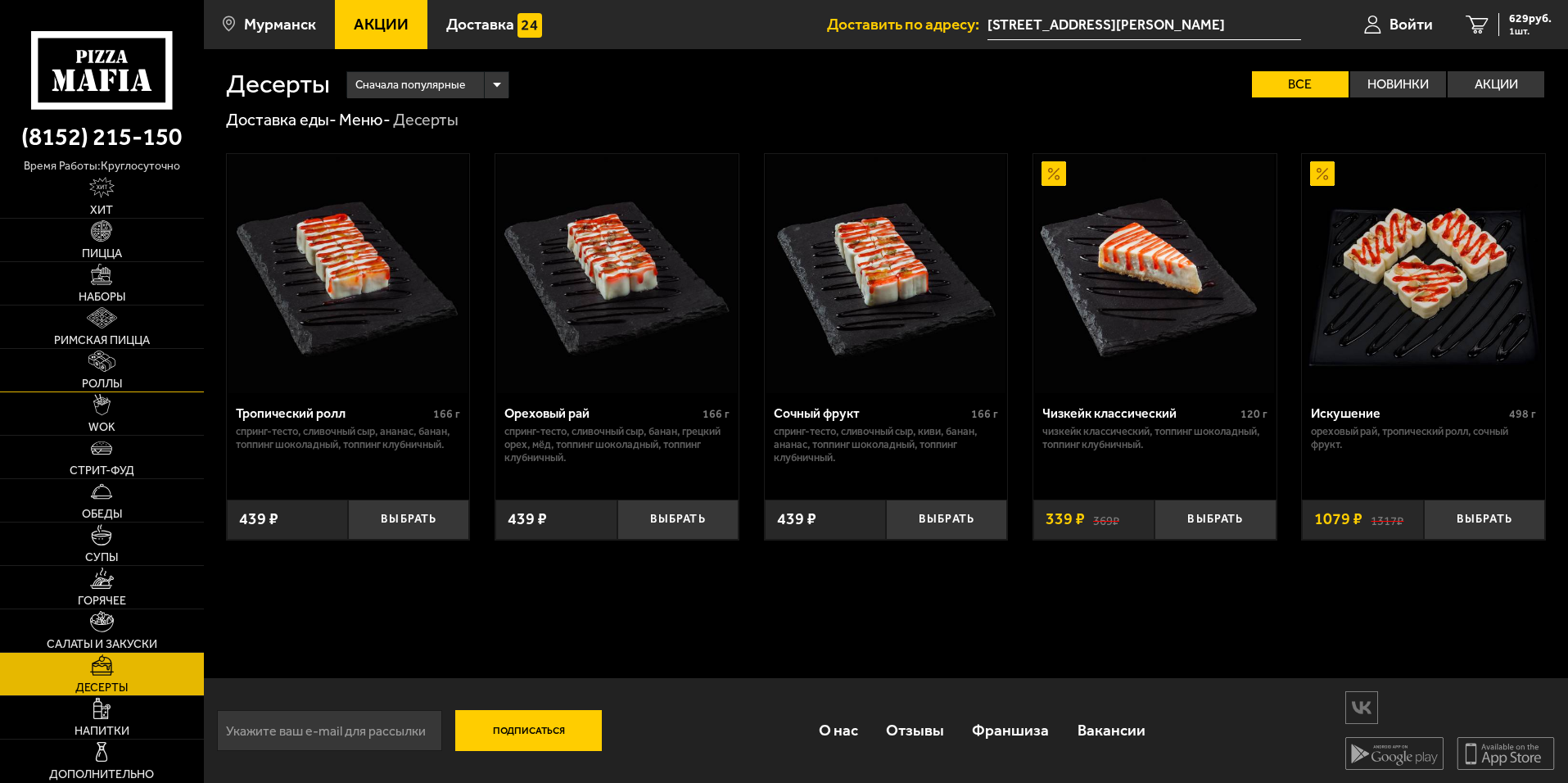
click at [109, 376] on link "Роллы" at bounding box center [101, 370] width 203 height 43
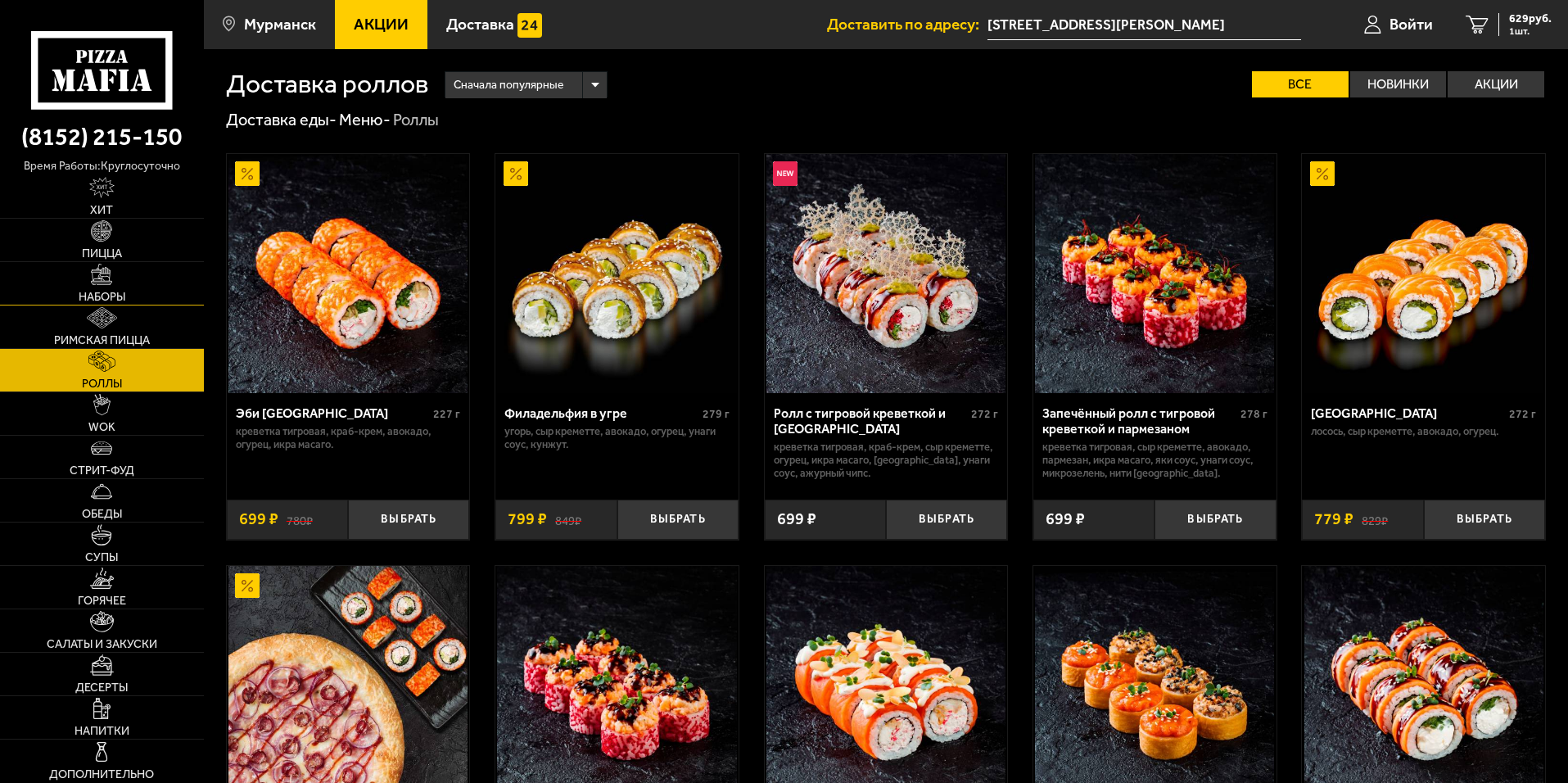
click at [108, 287] on link "Наборы" at bounding box center [101, 283] width 203 height 43
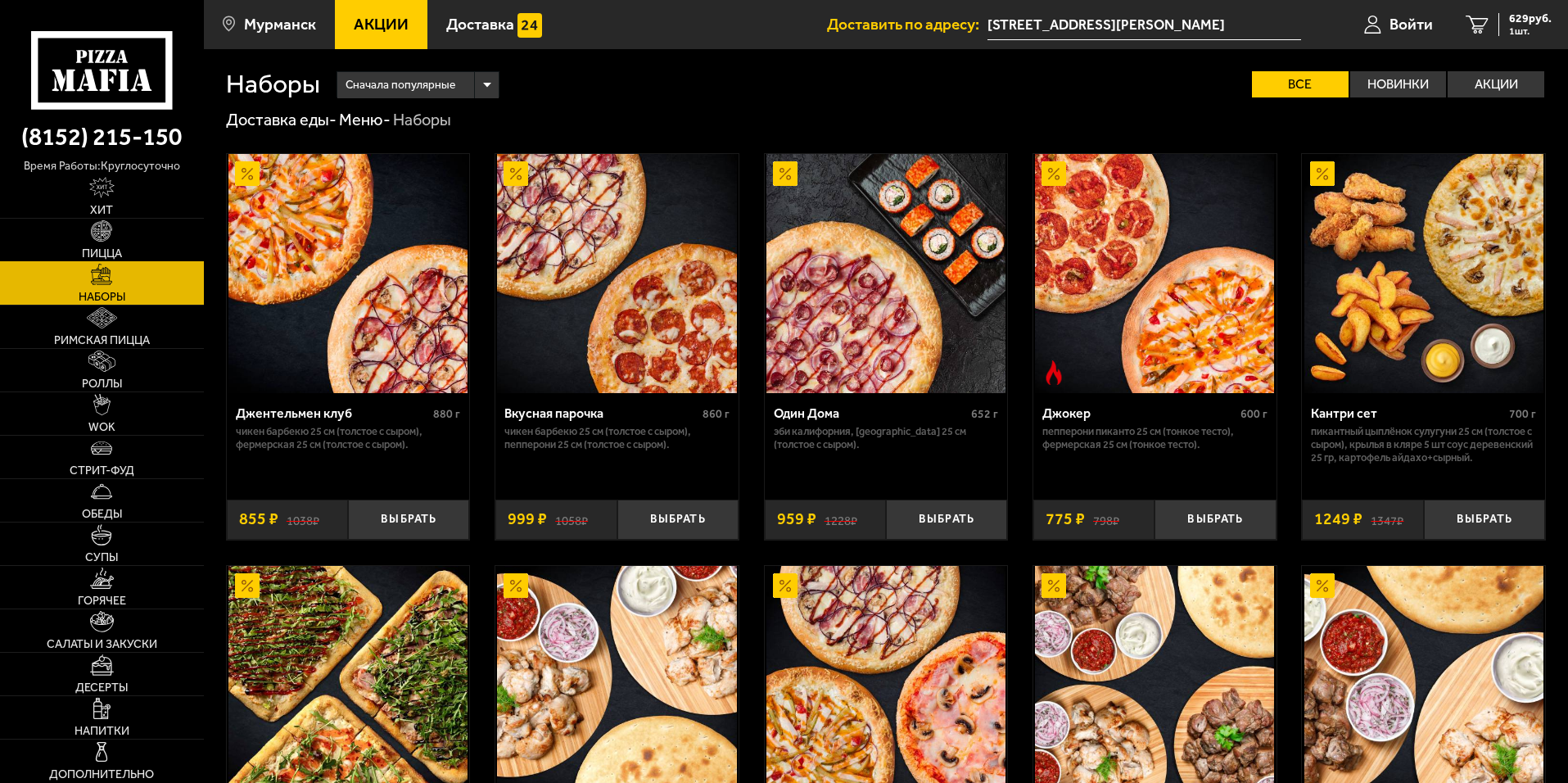
click at [107, 242] on link "Пицца" at bounding box center [101, 240] width 203 height 43
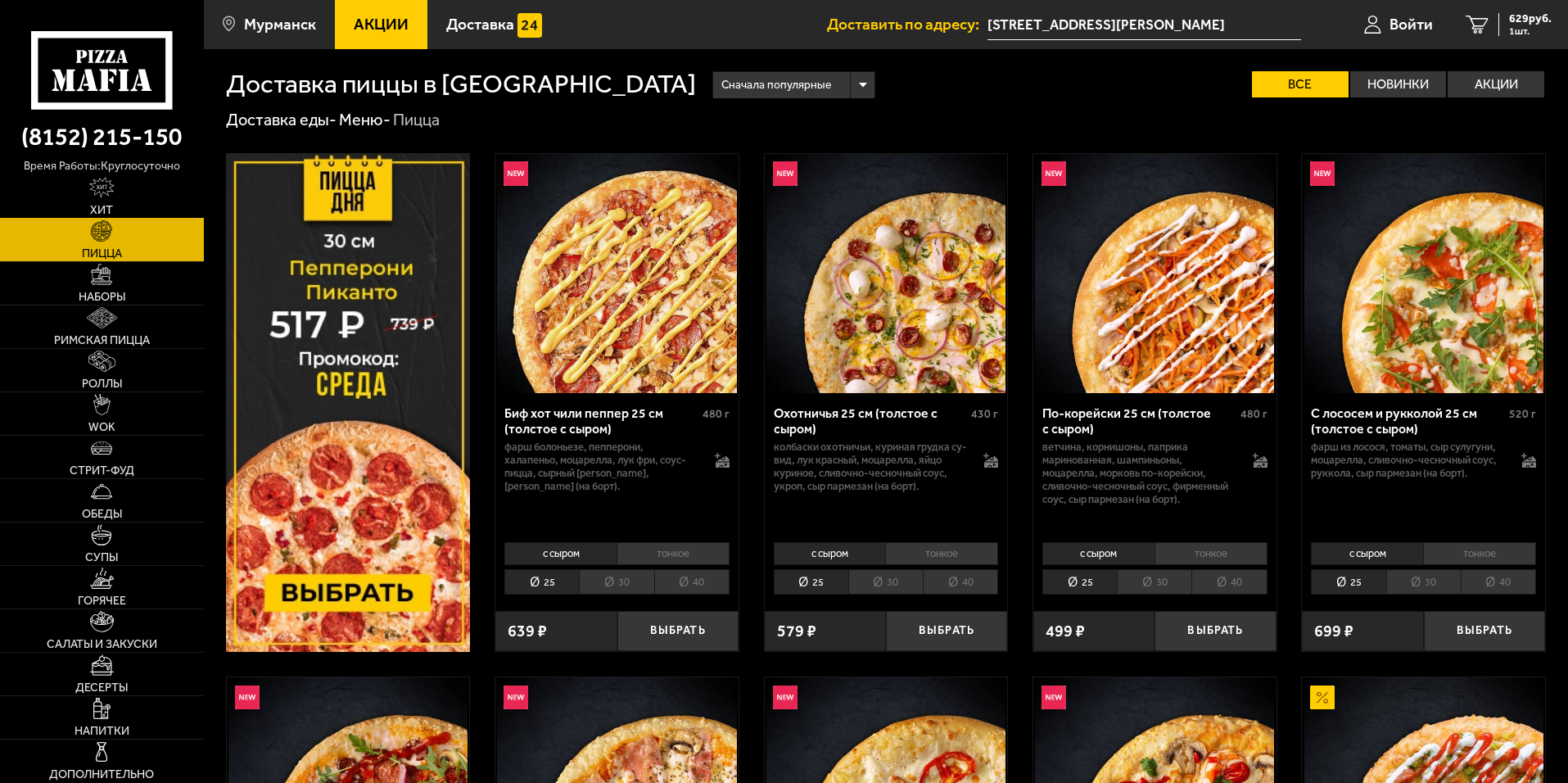
click at [103, 197] on img at bounding box center [101, 187] width 25 height 21
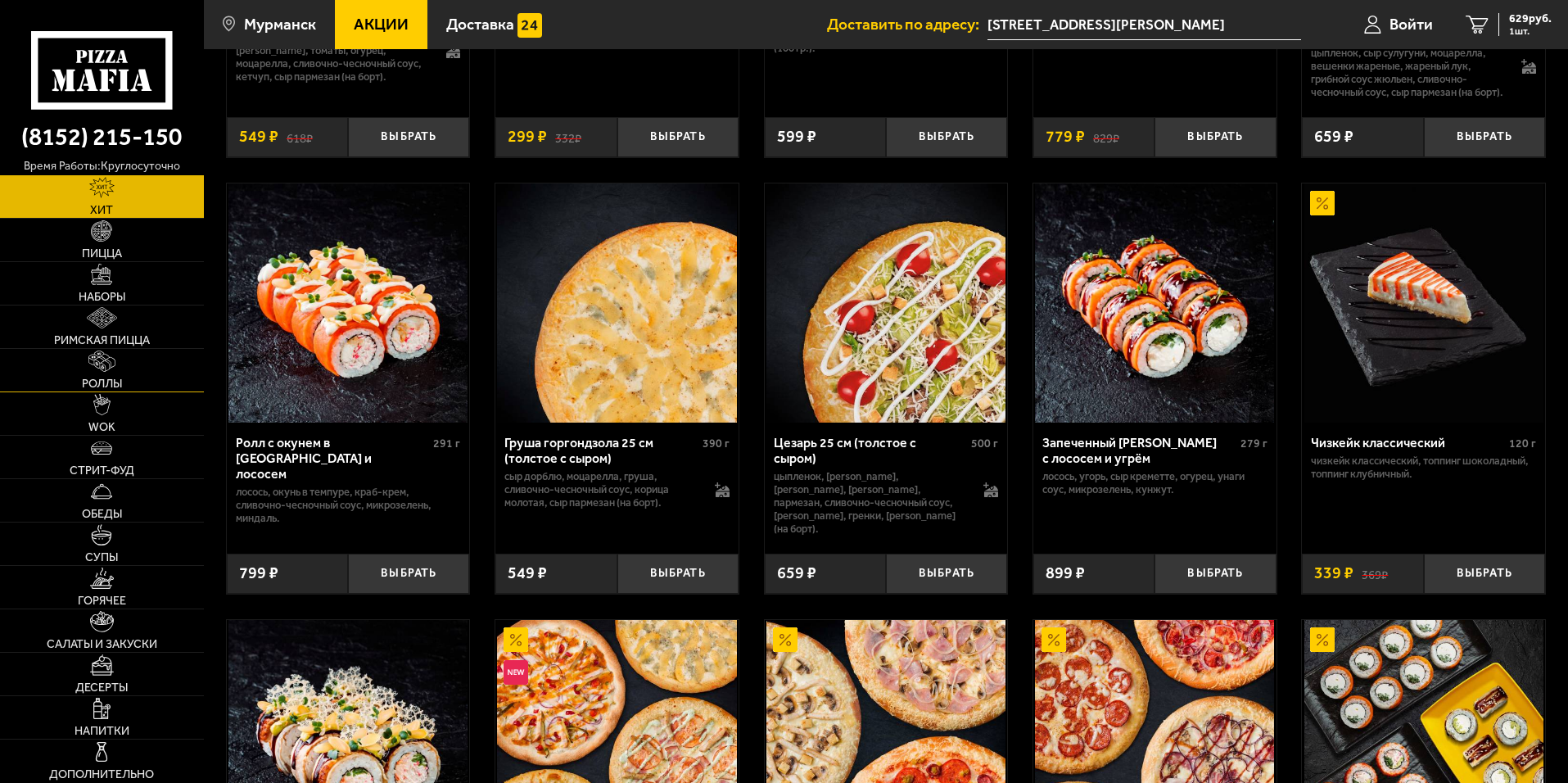
scroll to position [655, 0]
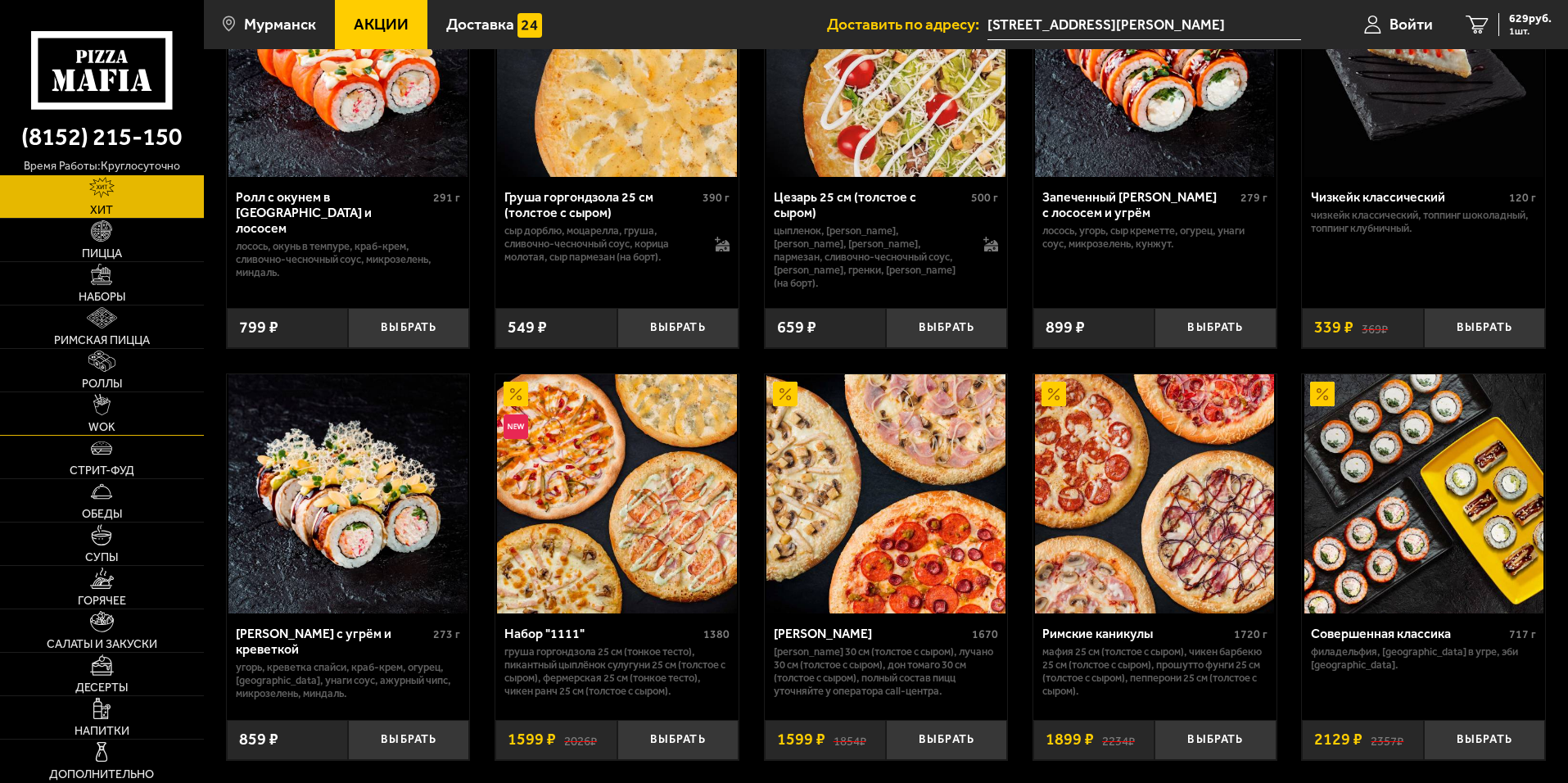
click at [98, 405] on img at bounding box center [101, 404] width 17 height 21
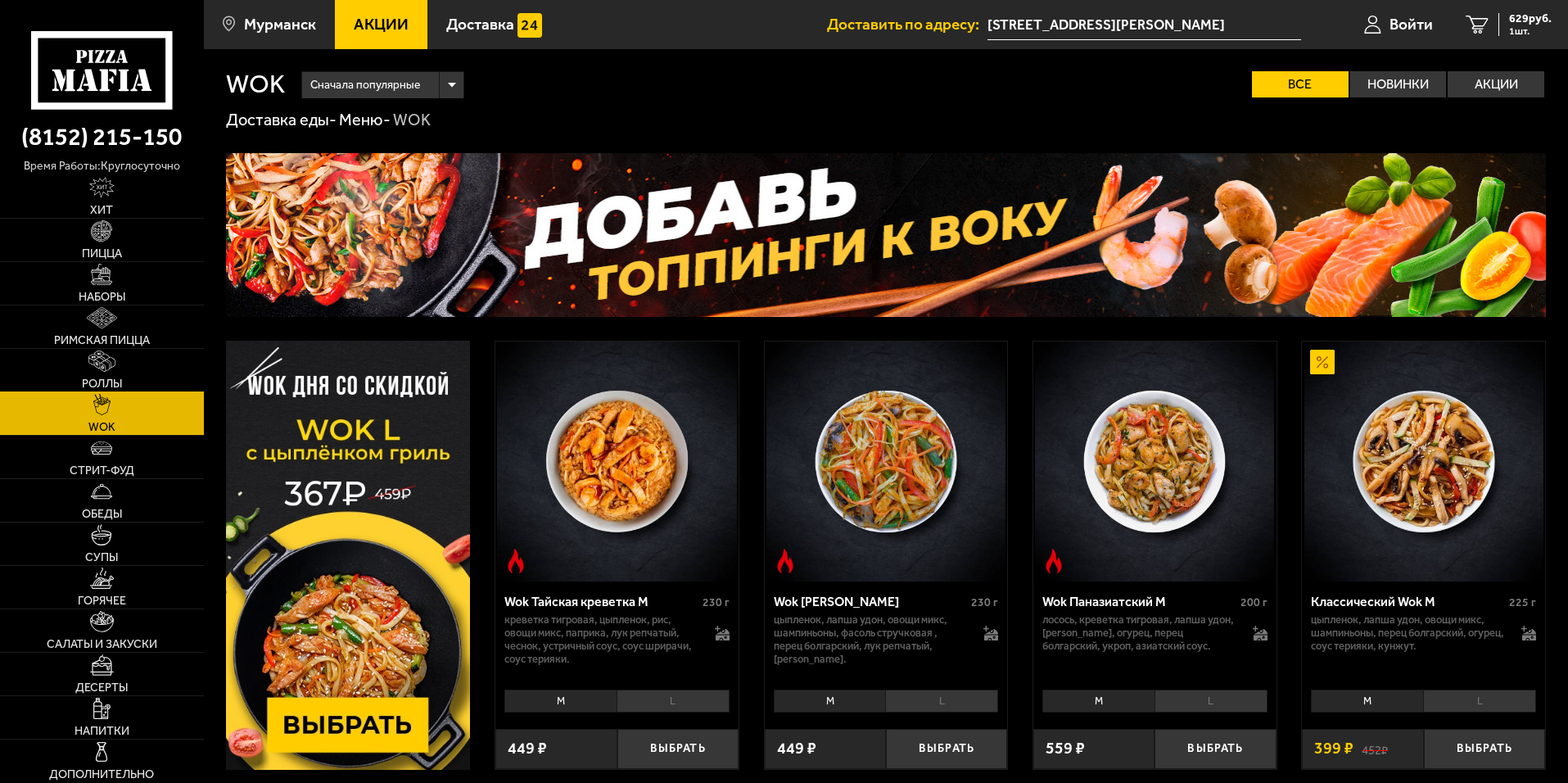
click at [107, 369] on img at bounding box center [102, 360] width 28 height 21
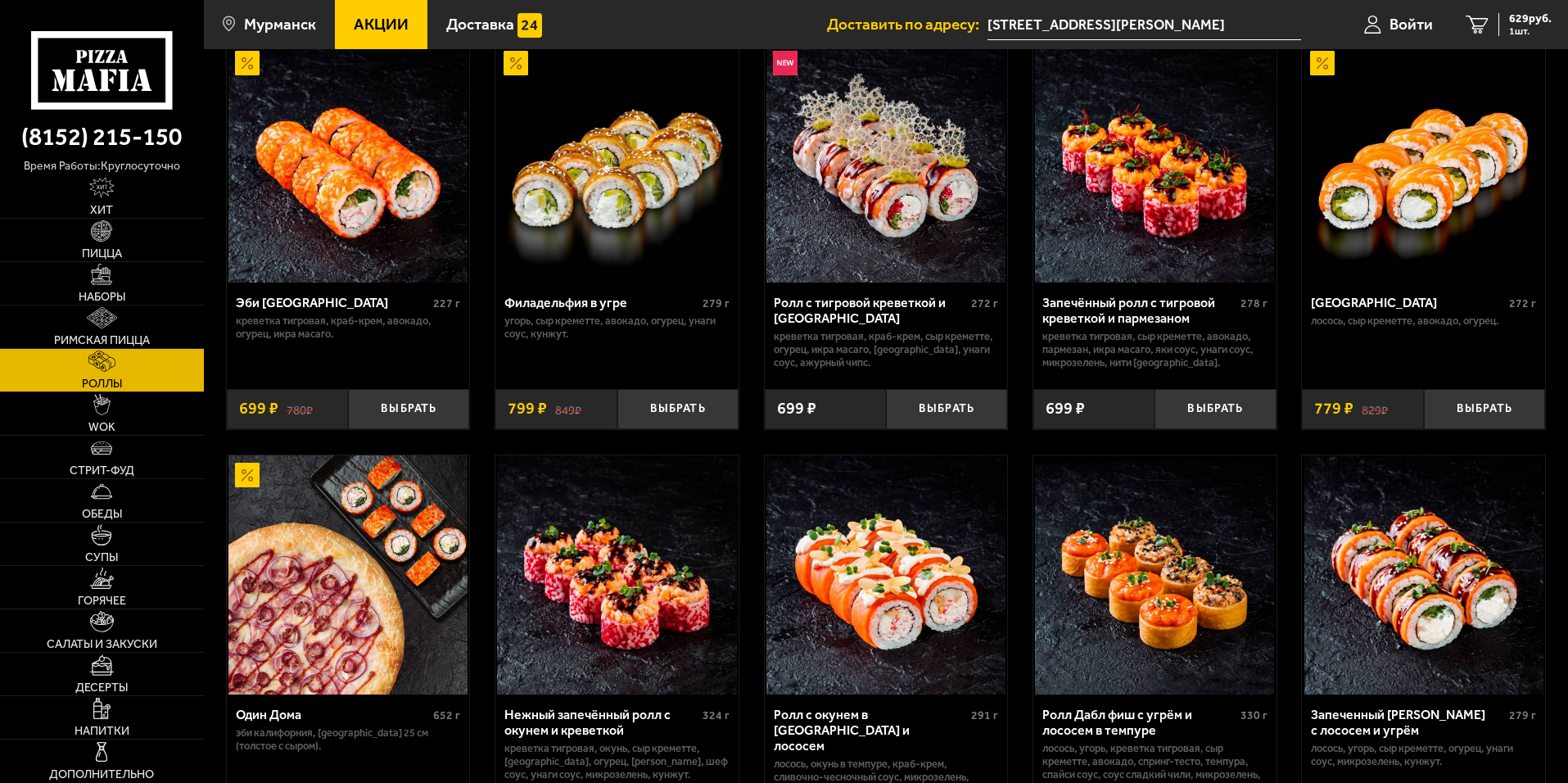
scroll to position [82, 0]
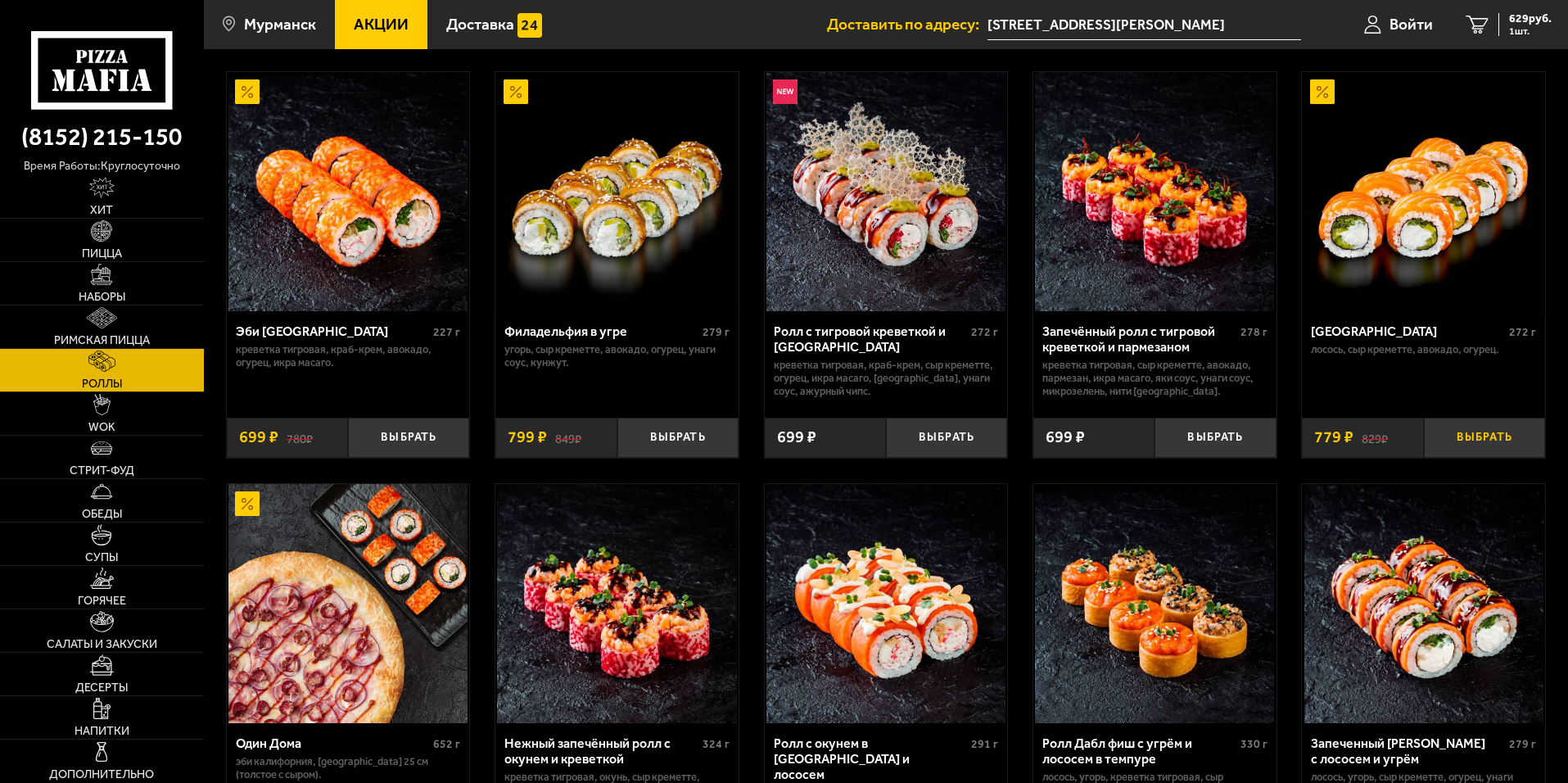
click at [1491, 439] on button "Выбрать" at bounding box center [1484, 437] width 121 height 40
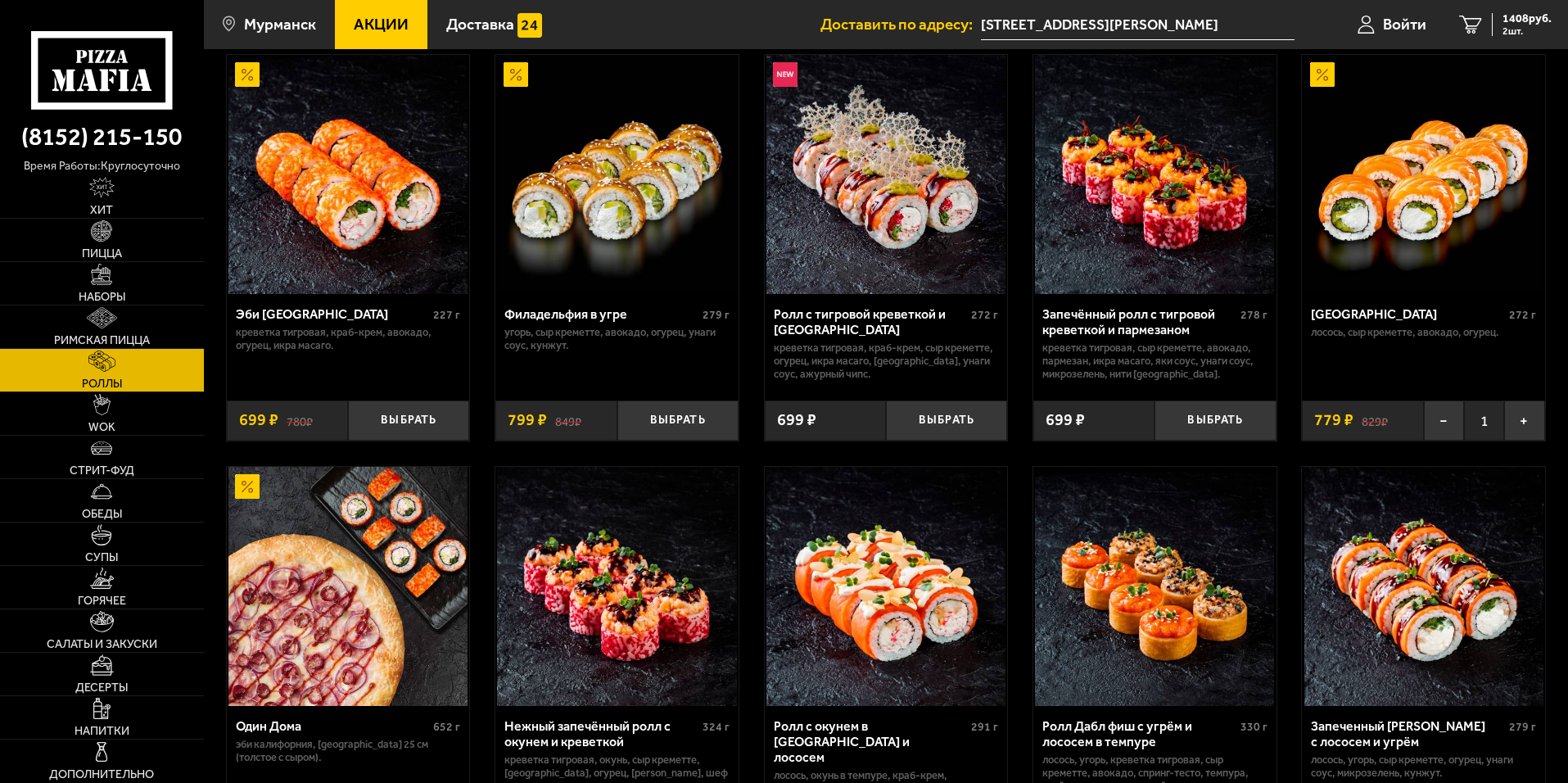
scroll to position [0, 0]
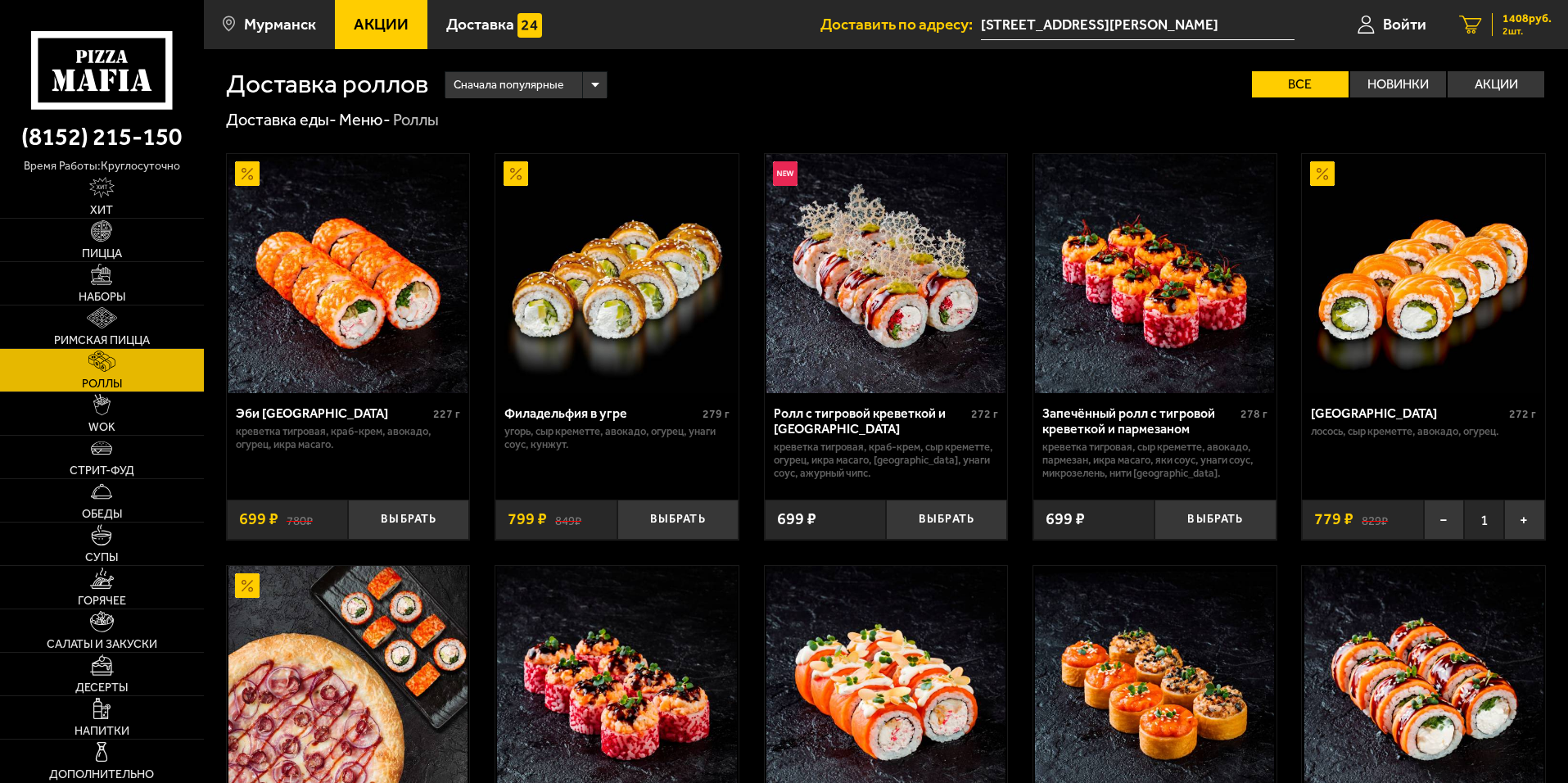
click at [1508, 19] on span "1408 руб." at bounding box center [1526, 19] width 49 height 11
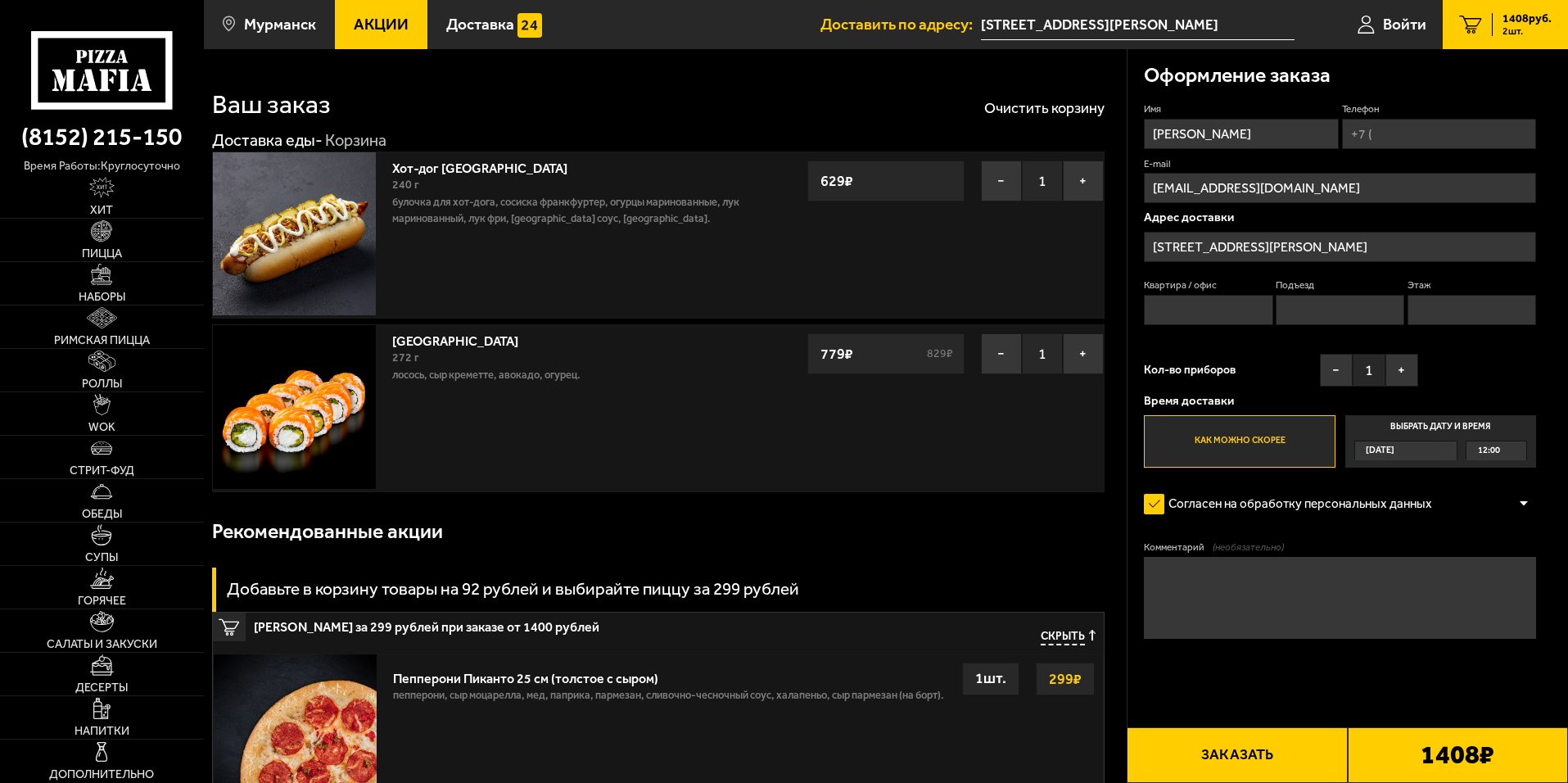
click at [1177, 308] on input "Квартира / офис" at bounding box center [1208, 309] width 128 height 31
click at [1216, 312] on input "Квартира / офис" at bounding box center [1208, 309] width 128 height 31
type input "7"
type input "[PHONE_NUMBER]"
type input "1"
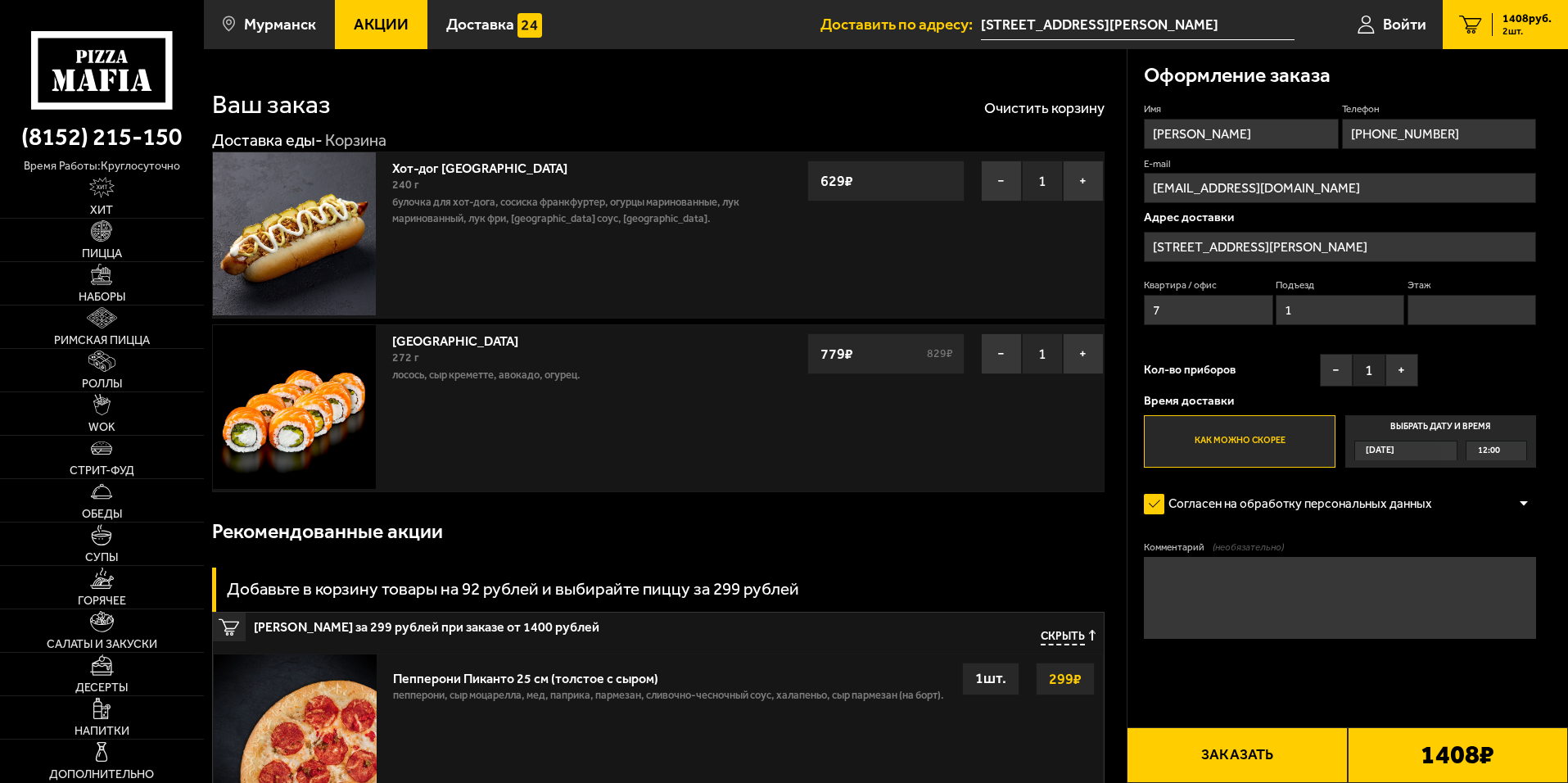
type input "3"
click at [1216, 742] on button "Заказать" at bounding box center [1236, 755] width 220 height 56
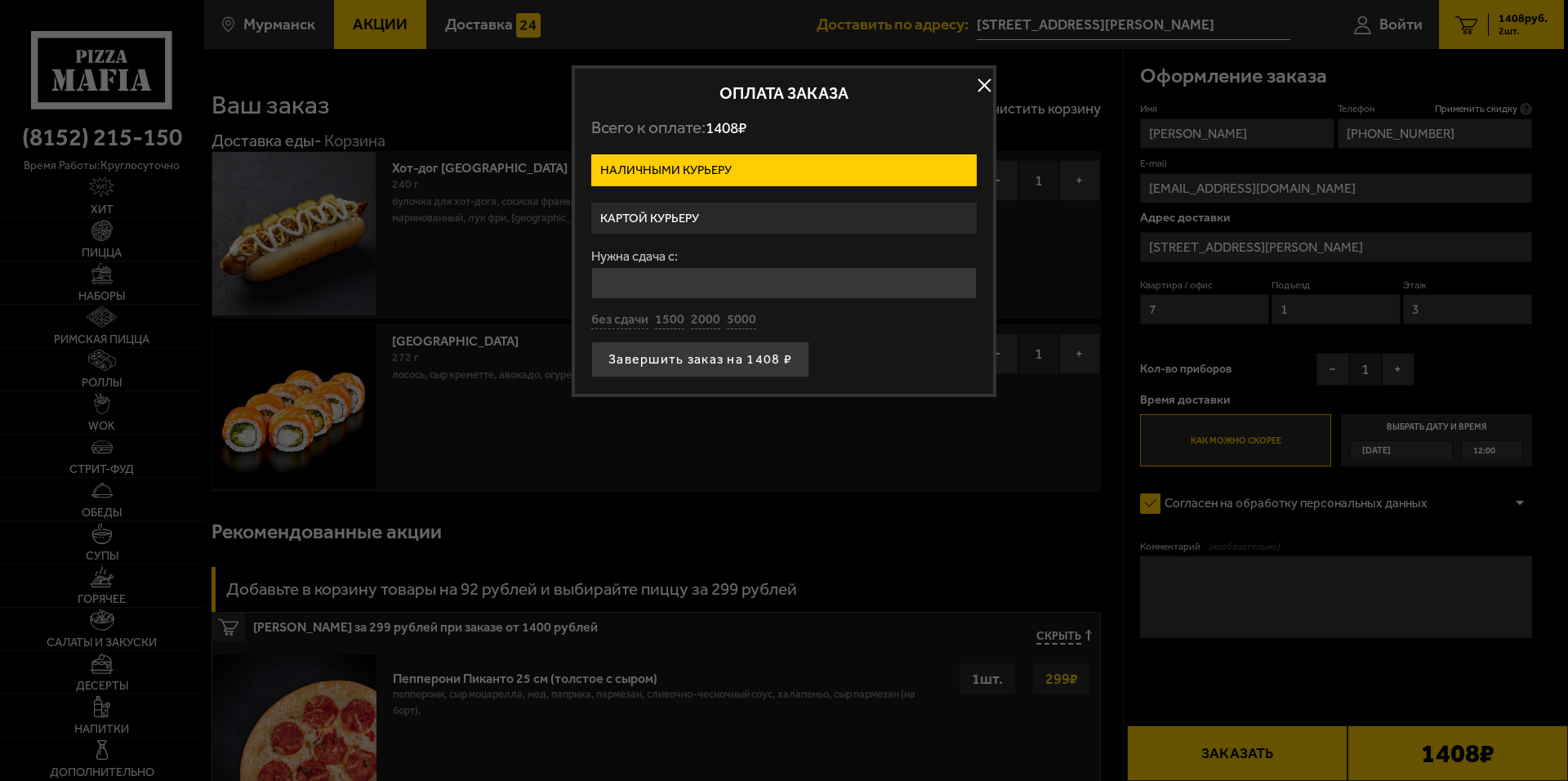
click at [651, 206] on label "Картой курьеру" at bounding box center [784, 219] width 386 height 31
click at [0, 0] on input "Картой курьеру" at bounding box center [0, 0] width 0 height 0
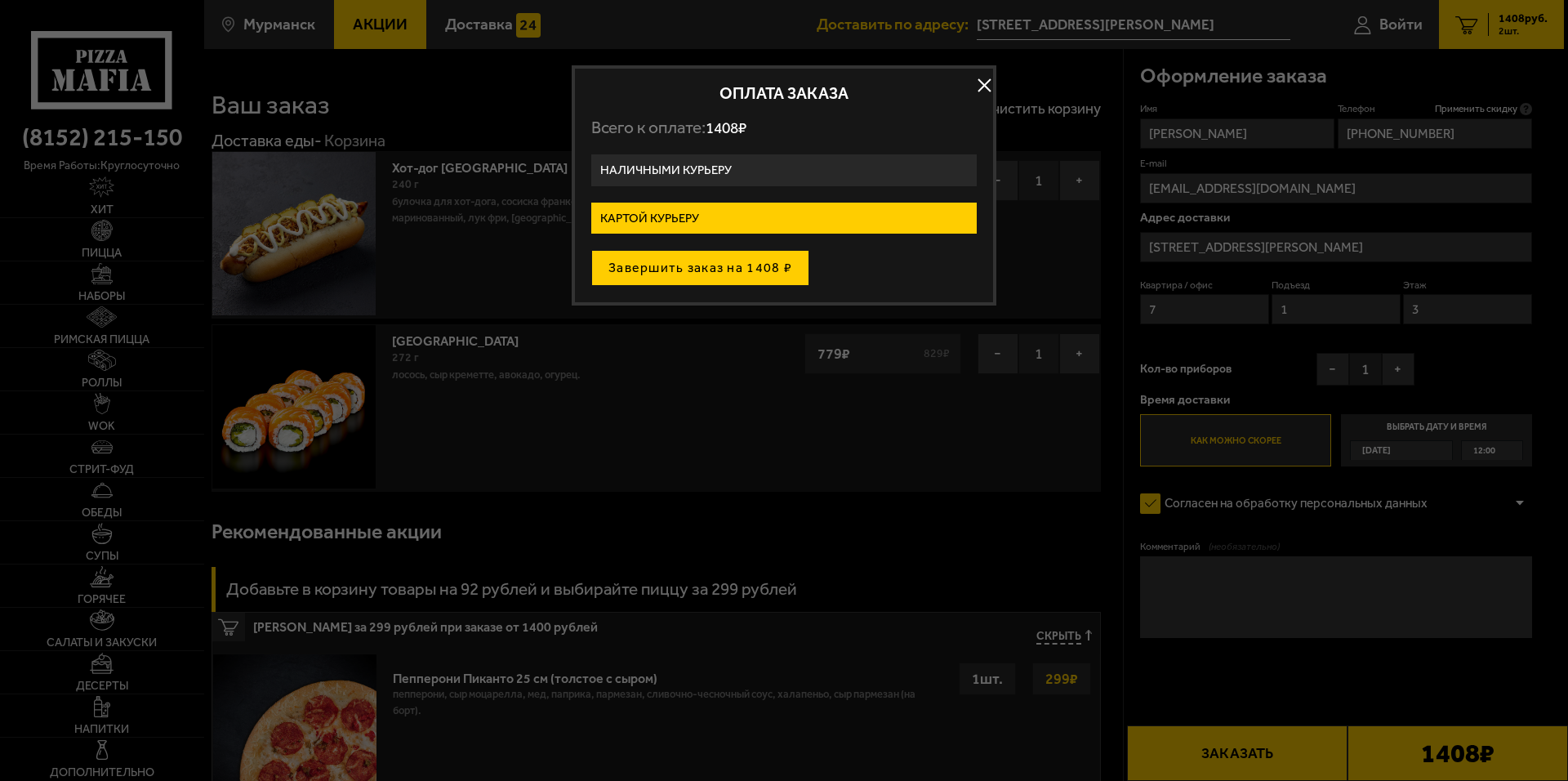
click at [685, 263] on button "Завершить заказ на 1408 ₽" at bounding box center [700, 268] width 218 height 36
